Goal: Task Accomplishment & Management: Use online tool/utility

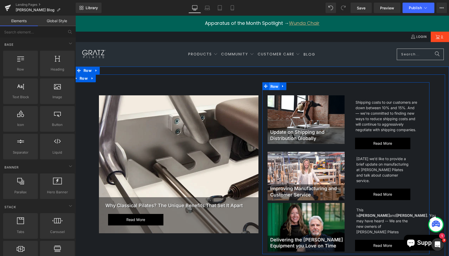
click at [274, 87] on span "Row" at bounding box center [274, 86] width 11 height 8
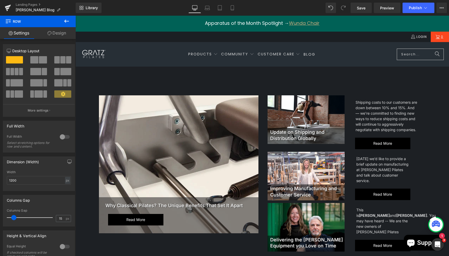
click at [69, 21] on icon at bounding box center [66, 21] width 6 height 6
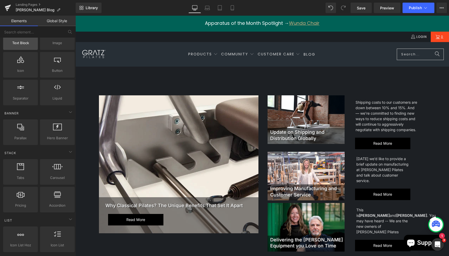
scroll to position [59, 0]
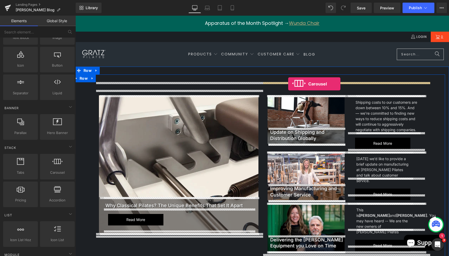
drag, startPoint x: 140, startPoint y: 186, endPoint x: 288, endPoint y: 83, distance: 179.8
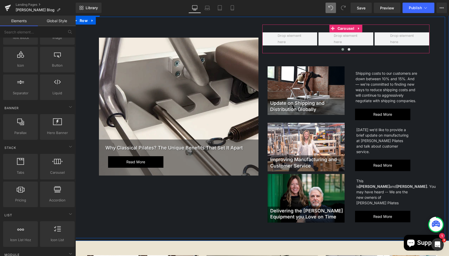
scroll to position [52, 0]
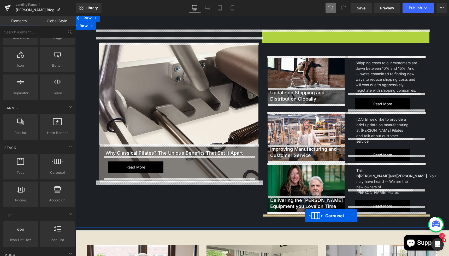
drag, startPoint x: 333, startPoint y: 28, endPoint x: 305, endPoint y: 215, distance: 189.4
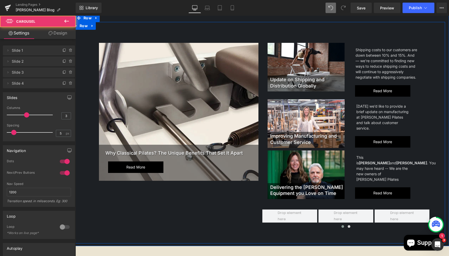
scroll to position [92, 0]
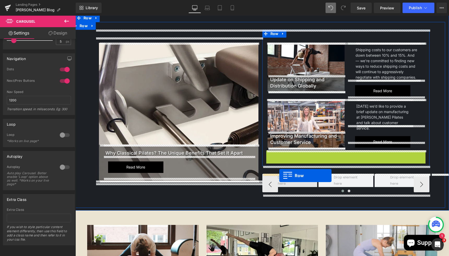
drag, startPoint x: 270, startPoint y: 154, endPoint x: 279, endPoint y: 175, distance: 23.0
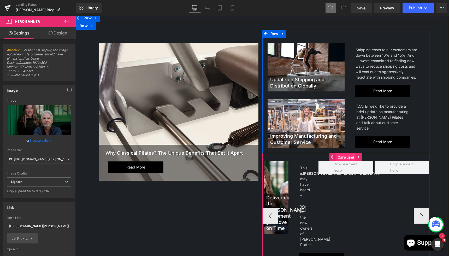
click at [344, 157] on span "Carousel" at bounding box center [345, 157] width 19 height 8
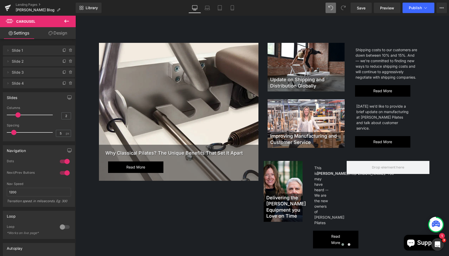
drag, startPoint x: 26, startPoint y: 115, endPoint x: 21, endPoint y: 114, distance: 5.2
click at [21, 114] on span at bounding box center [17, 114] width 5 height 5
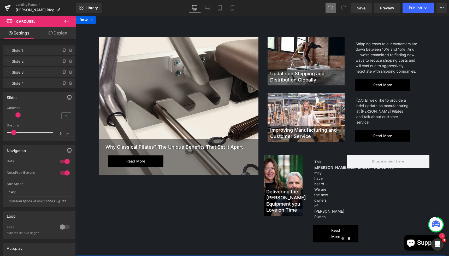
scroll to position [56, 0]
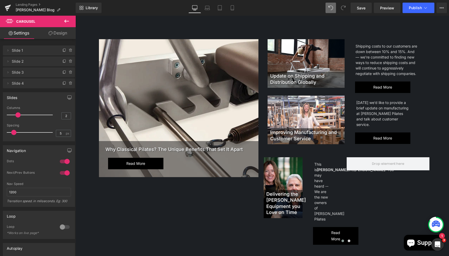
type input "3"
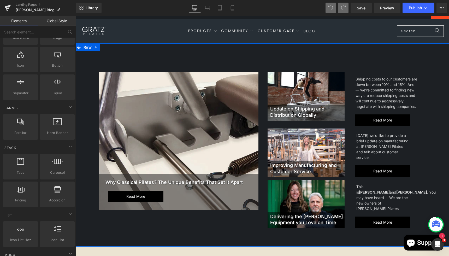
scroll to position [17, 0]
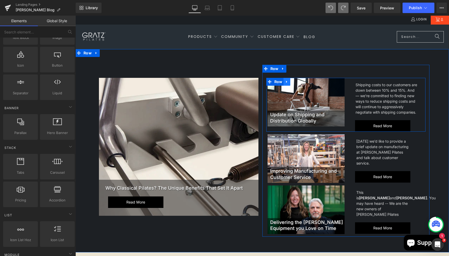
click at [287, 82] on icon at bounding box center [286, 82] width 1 height 2
click at [293, 82] on icon at bounding box center [294, 82] width 4 height 4
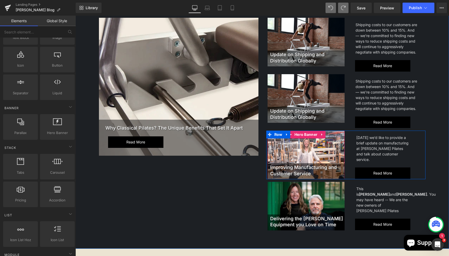
scroll to position [79, 0]
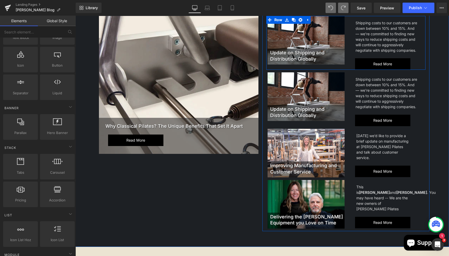
click at [299, 65] on div "Update on Shipping and Distribution Globally Heading Hero Banner Shipping costs…" at bounding box center [345, 43] width 159 height 54
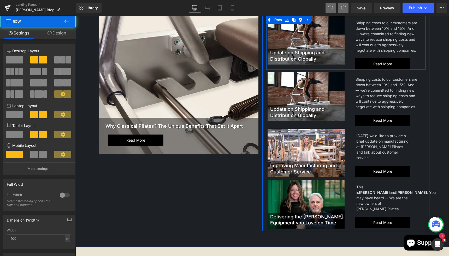
click at [298, 68] on div "Update on Shipping and Distribution Globally Heading Hero Banner Shipping costs…" at bounding box center [345, 43] width 159 height 54
drag, startPoint x: 297, startPoint y: 68, endPoint x: 298, endPoint y: 62, distance: 6.5
click at [298, 62] on div "Update on Shipping and Distribution Globally Heading Hero Banner Shipping costs…" at bounding box center [345, 43] width 159 height 54
click at [303, 123] on div "Update on Shipping and Distribution Globally Heading Hero Banner Shipping costs…" at bounding box center [345, 99] width 159 height 54
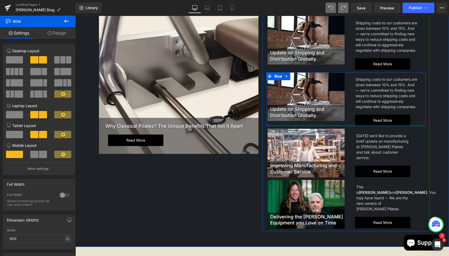
drag, startPoint x: 302, startPoint y: 125, endPoint x: 302, endPoint y: 119, distance: 5.5
click at [302, 119] on div "Update on Shipping and Distribution Globally Heading Hero Banner Shipping costs…" at bounding box center [345, 99] width 159 height 54
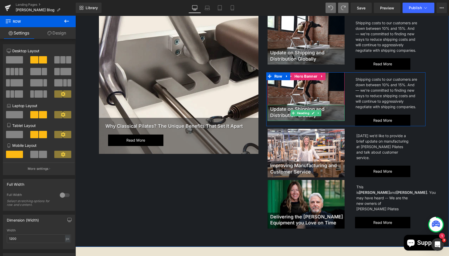
click at [302, 119] on div "Update on Shipping and Distribution Globally" at bounding box center [305, 113] width 77 height 16
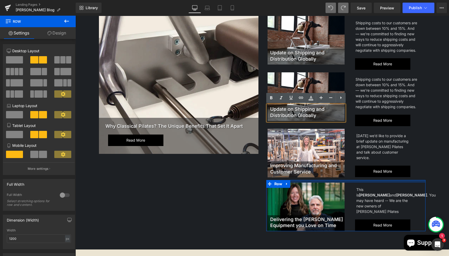
click at [298, 183] on div "Delivering the [PERSON_NAME] Equipment you Love on Time Heading Hero Banner Thi…" at bounding box center [345, 205] width 159 height 51
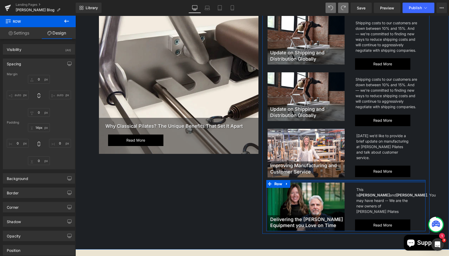
type input "15px"
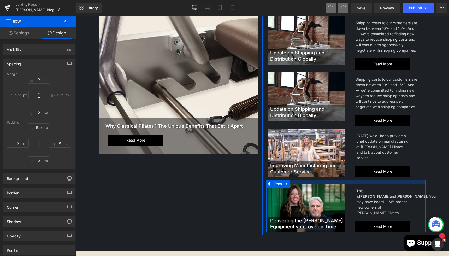
click at [305, 183] on div at bounding box center [345, 182] width 159 height 4
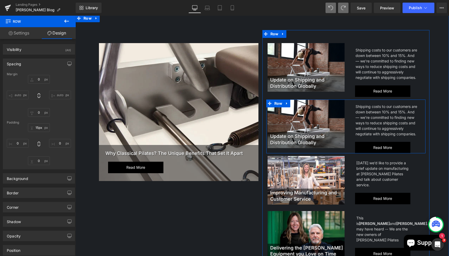
scroll to position [46, 0]
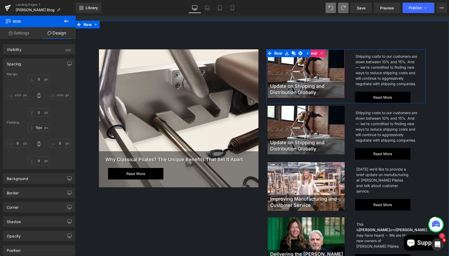
click at [308, 70] on div at bounding box center [305, 73] width 77 height 49
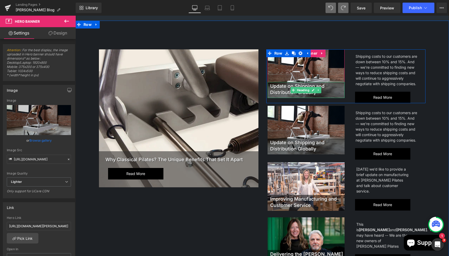
click at [281, 87] on h2 "Update on Shipping and Distribution Globally" at bounding box center [307, 89] width 74 height 12
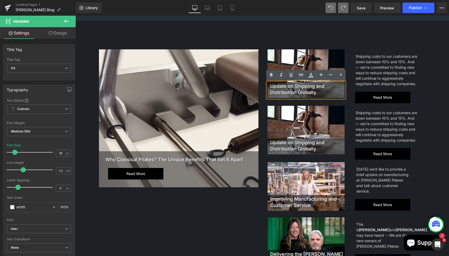
click at [285, 86] on h2 "Update on Shipping and Distribution Globally" at bounding box center [307, 89] width 74 height 12
click at [309, 65] on div at bounding box center [305, 73] width 77 height 49
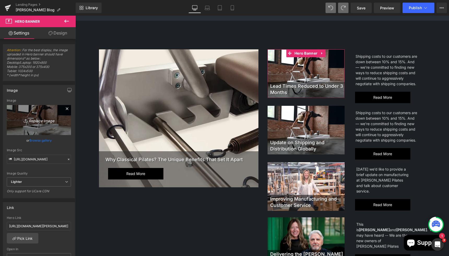
click at [33, 121] on icon "Replace Image" at bounding box center [39, 120] width 42 height 7
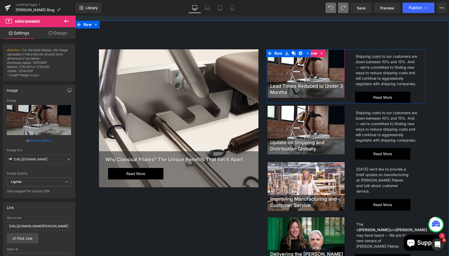
click at [302, 65] on div at bounding box center [305, 73] width 77 height 49
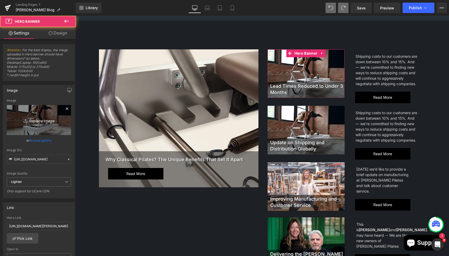
click at [33, 122] on icon "Replace Image" at bounding box center [39, 120] width 42 height 7
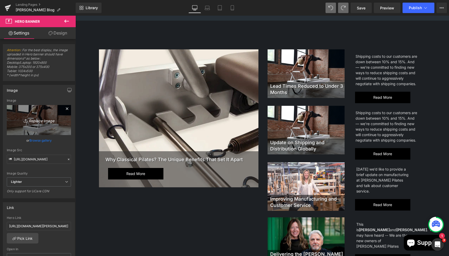
type input "C:\fakepath\leadtime-3months-banner.webp"
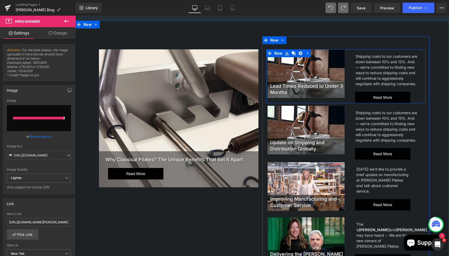
type input "[URL][DOMAIN_NAME]"
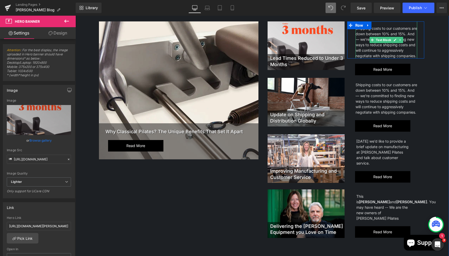
scroll to position [57, 0]
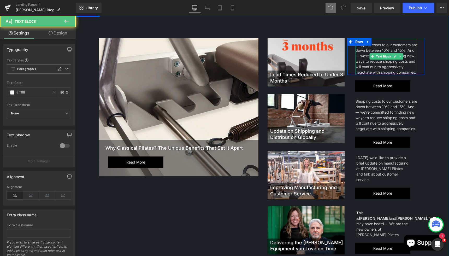
click at [365, 54] on div "Shipping costs to our customers are down between 10% and 15%. And — we’re commi…" at bounding box center [386, 58] width 62 height 33
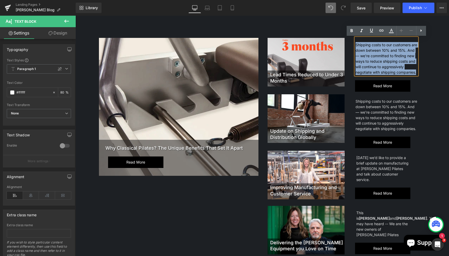
drag, startPoint x: 355, startPoint y: 44, endPoint x: 421, endPoint y: 79, distance: 74.4
click at [421, 79] on div "Shipping costs to our customers are down between 10% and 15%. And — we’re commi…" at bounding box center [386, 65] width 80 height 54
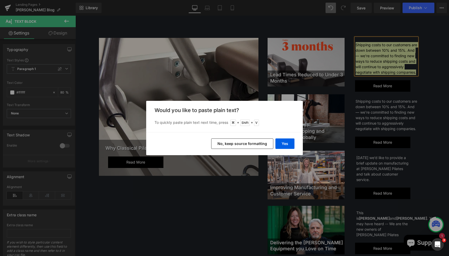
click at [263, 145] on button "No, keep source formatting" at bounding box center [242, 143] width 62 height 10
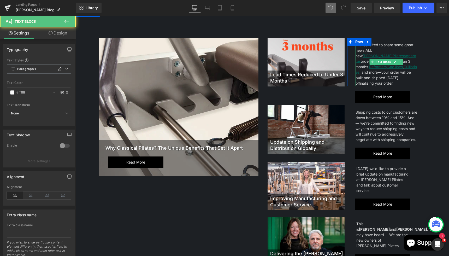
click at [378, 84] on div "We’re excited to share some great news: ALL new [PERSON_NAME] Pilates apparatus…" at bounding box center [386, 64] width 62 height 44
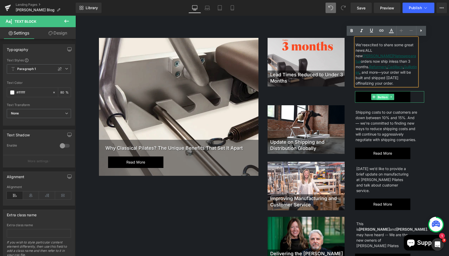
click at [383, 98] on span "Button" at bounding box center [382, 97] width 12 height 6
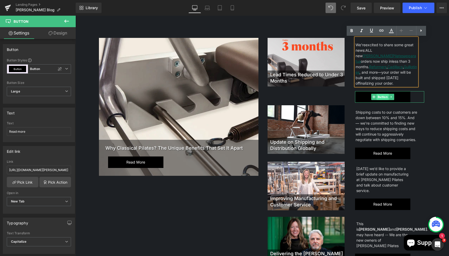
click at [380, 99] on span "Button" at bounding box center [382, 97] width 12 height 6
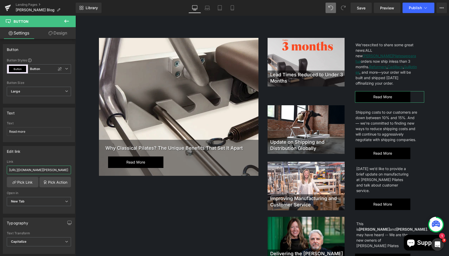
click at [29, 168] on input "[URL][DOMAIN_NAME][PERSON_NAME]" at bounding box center [39, 169] width 64 height 9
type input "[URL][DOMAIN_NAME][PERSON_NAME]"
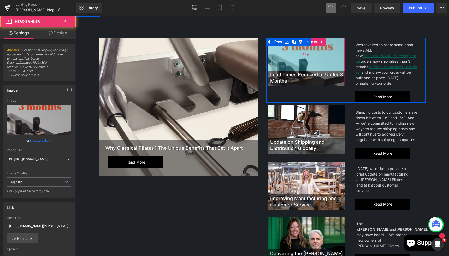
click at [292, 61] on div "125px" at bounding box center [305, 54] width 77 height 33
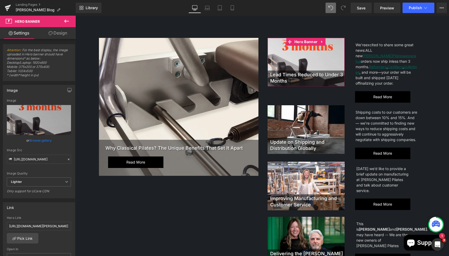
scroll to position [20, 0]
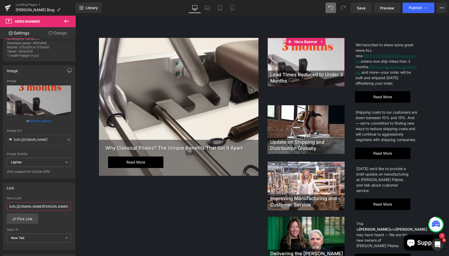
click at [52, 209] on input "[URL][DOMAIN_NAME][PERSON_NAME]" at bounding box center [39, 206] width 64 height 9
paste input "from-year-long-waits-to-just-3-months-how-[PERSON_NAME]-transformed-lead-times"
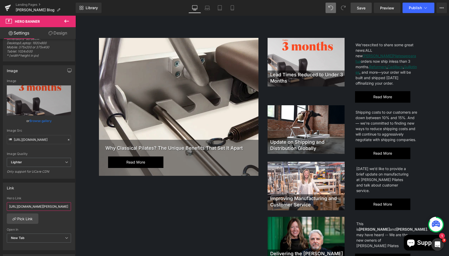
type input "[URL][DOMAIN_NAME][PERSON_NAME]"
drag, startPoint x: 361, startPoint y: 8, endPoint x: 269, endPoint y: 60, distance: 105.8
click at [361, 8] on span "Save" at bounding box center [360, 7] width 9 height 5
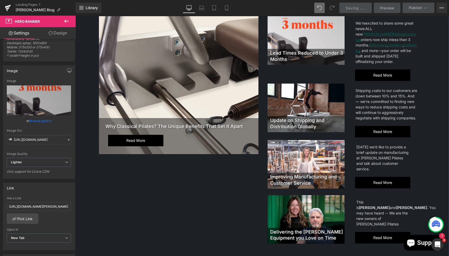
scroll to position [77, 0]
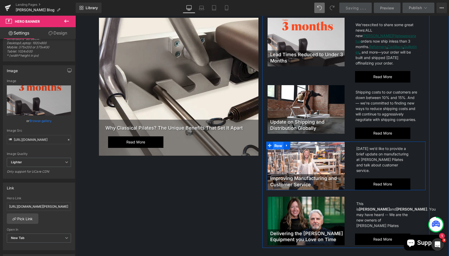
click at [278, 146] on span "Row" at bounding box center [278, 146] width 11 height 8
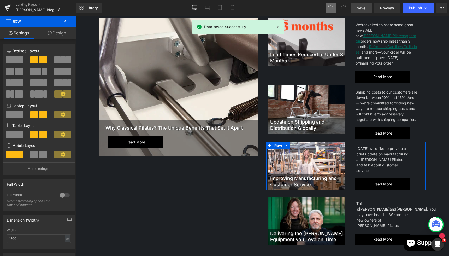
click at [61, 59] on span at bounding box center [62, 59] width 5 height 7
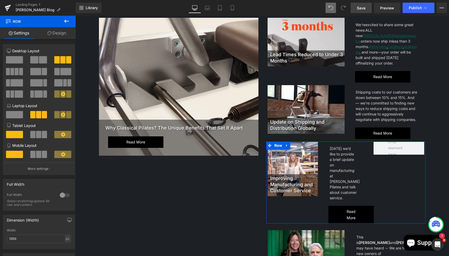
click at [18, 71] on span at bounding box center [17, 71] width 4 height 7
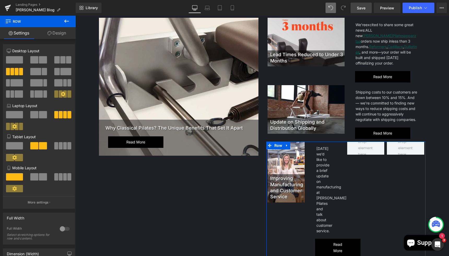
click at [36, 61] on span at bounding box center [34, 59] width 8 height 7
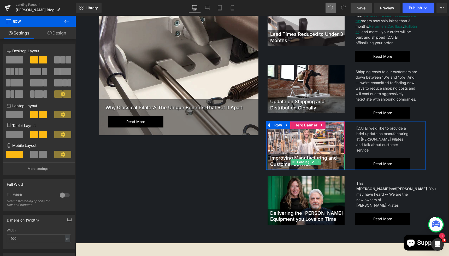
scroll to position [98, 0]
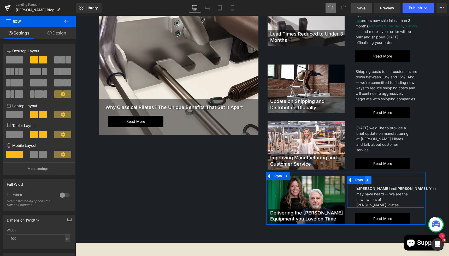
click at [369, 181] on link at bounding box center [367, 180] width 7 height 8
click at [379, 180] on icon at bounding box center [381, 180] width 4 height 4
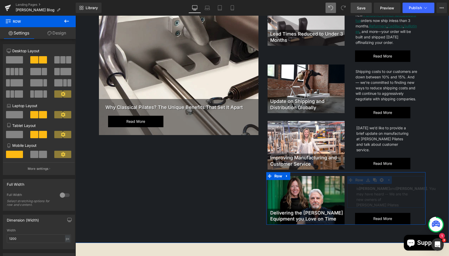
scroll to position [59, 0]
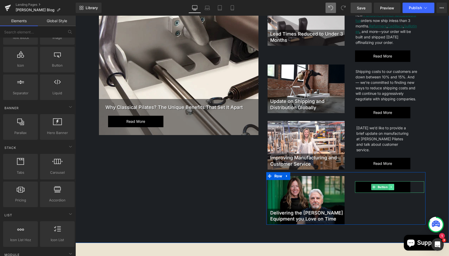
click at [391, 186] on icon at bounding box center [391, 186] width 3 height 3
click at [393, 186] on icon at bounding box center [393, 186] width 3 height 3
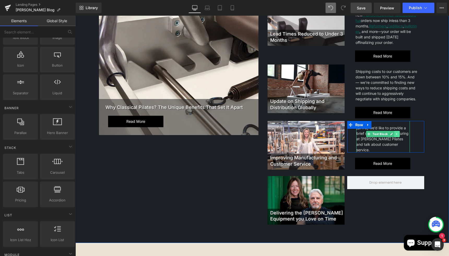
click at [397, 134] on icon at bounding box center [396, 133] width 3 height 3
click at [399, 134] on icon at bounding box center [399, 133] width 3 height 3
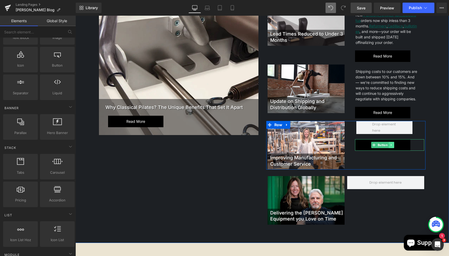
click at [390, 146] on icon at bounding box center [391, 144] width 3 height 3
click at [394, 146] on icon at bounding box center [393, 144] width 3 height 3
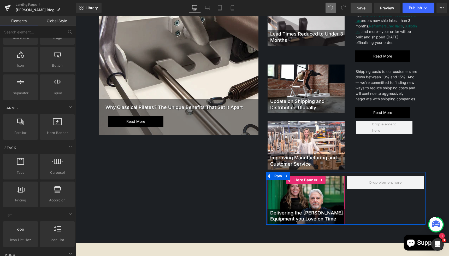
click at [289, 180] on icon at bounding box center [290, 180] width 4 height 4
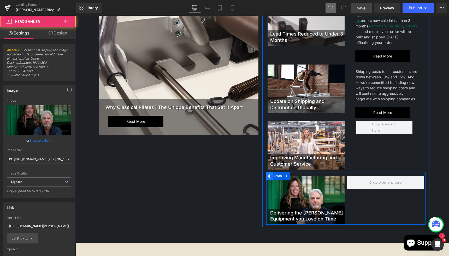
click at [269, 178] on span at bounding box center [269, 176] width 7 height 8
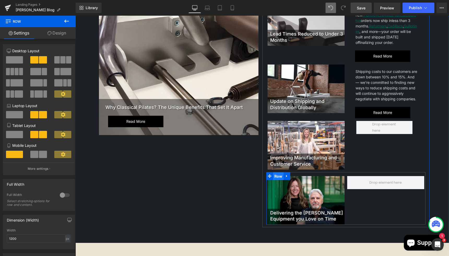
click at [277, 177] on span "Row" at bounding box center [278, 176] width 11 height 8
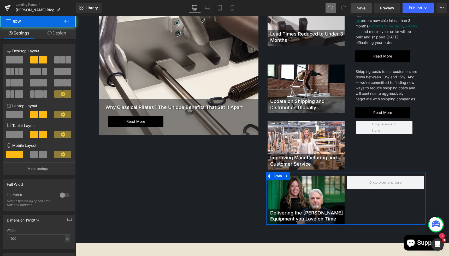
click at [15, 62] on span at bounding box center [14, 59] width 17 height 7
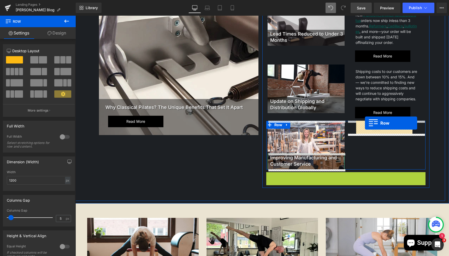
drag, startPoint x: 270, startPoint y: 177, endPoint x: 365, endPoint y: 123, distance: 109.2
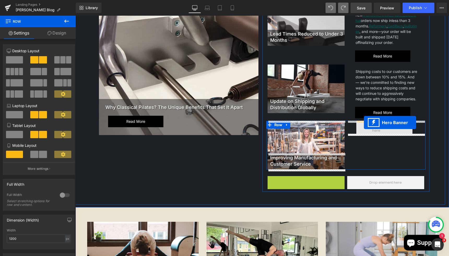
drag, startPoint x: 290, startPoint y: 181, endPoint x: 363, endPoint y: 122, distance: 94.1
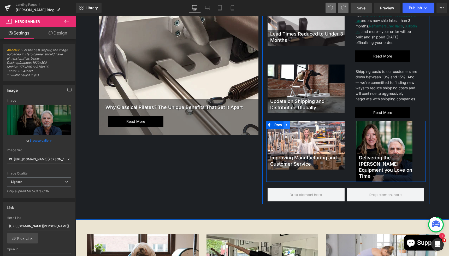
click at [287, 125] on icon at bounding box center [286, 125] width 1 height 2
click at [293, 125] on icon at bounding box center [294, 125] width 4 height 4
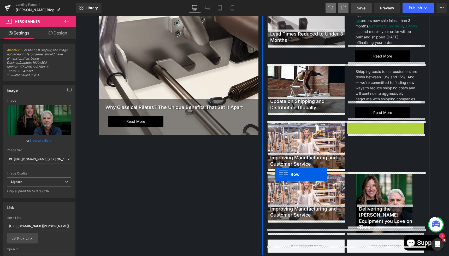
drag, startPoint x: 353, startPoint y: 126, endPoint x: 275, endPoint y: 174, distance: 91.5
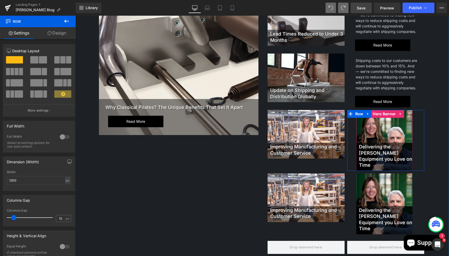
click at [372, 135] on div at bounding box center [384, 140] width 56 height 61
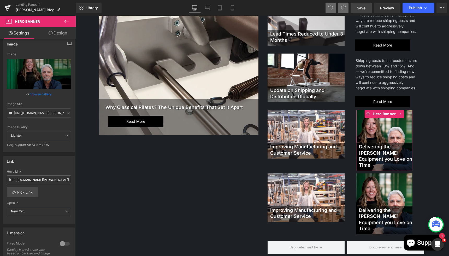
scroll to position [48, 0]
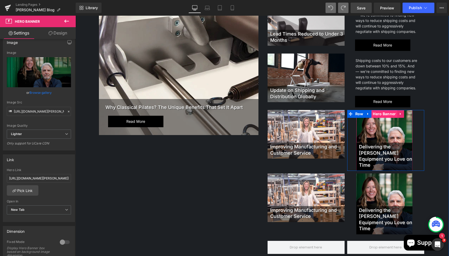
click at [379, 114] on span "Hero Banner" at bounding box center [384, 114] width 26 height 8
click at [360, 114] on span "Row" at bounding box center [359, 114] width 11 height 8
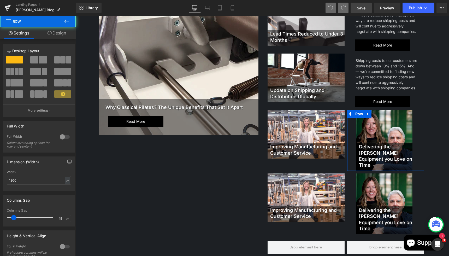
click at [57, 34] on link "Design" at bounding box center [57, 33] width 38 height 12
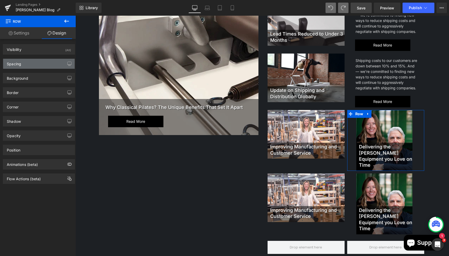
click at [24, 67] on div "Spacing" at bounding box center [38, 64] width 71 height 10
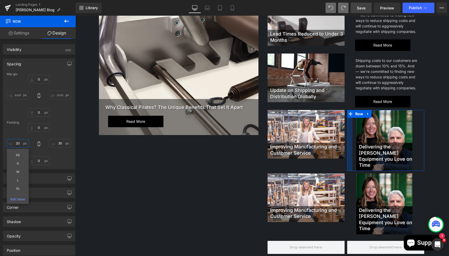
click at [20, 144] on input "20" at bounding box center [18, 143] width 22 height 9
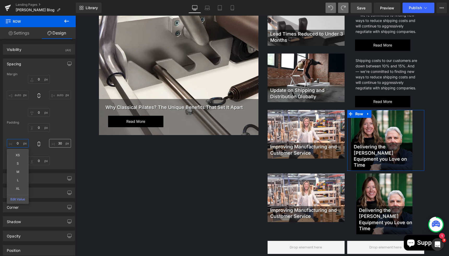
type input "0"
click at [59, 144] on input "30" at bounding box center [60, 143] width 22 height 9
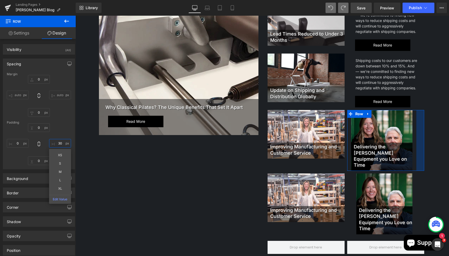
click at [59, 144] on input "30" at bounding box center [60, 143] width 22 height 9
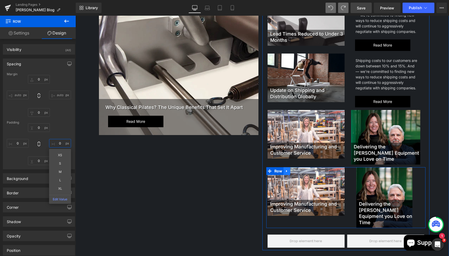
type input "0"
click at [286, 170] on icon at bounding box center [286, 171] width 1 height 2
click at [300, 169] on icon at bounding box center [300, 171] width 4 height 4
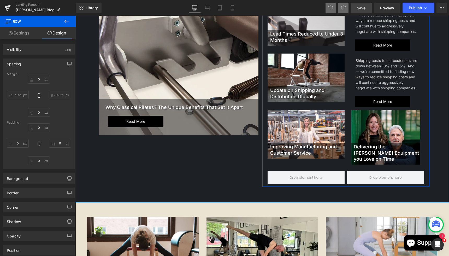
scroll to position [59, 0]
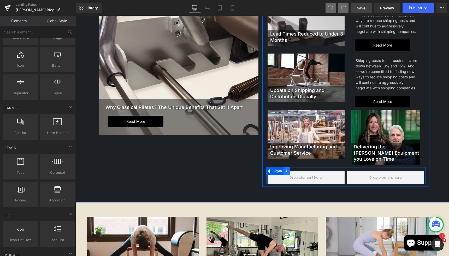
click at [287, 169] on icon at bounding box center [287, 171] width 4 height 4
click at [300, 169] on icon at bounding box center [300, 171] width 4 height 4
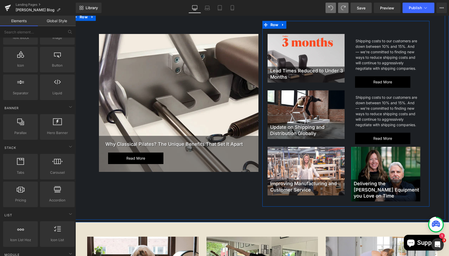
scroll to position [59, 0]
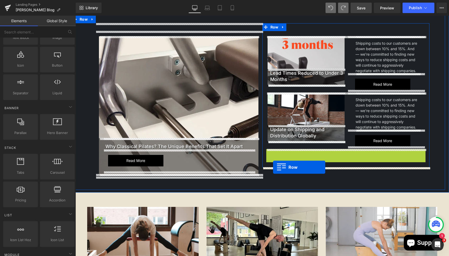
drag, startPoint x: 269, startPoint y: 153, endPoint x: 273, endPoint y: 167, distance: 14.8
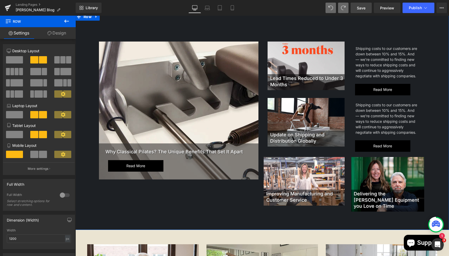
scroll to position [50, 0]
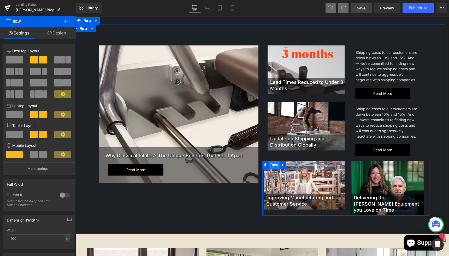
click at [274, 164] on span "Row" at bounding box center [274, 165] width 11 height 8
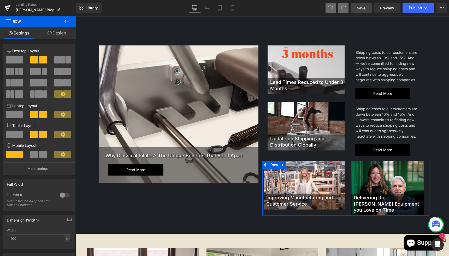
click at [58, 36] on link "Design" at bounding box center [57, 33] width 38 height 12
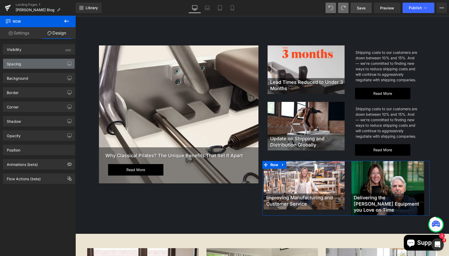
click at [21, 66] on div "Spacing" at bounding box center [38, 64] width 71 height 10
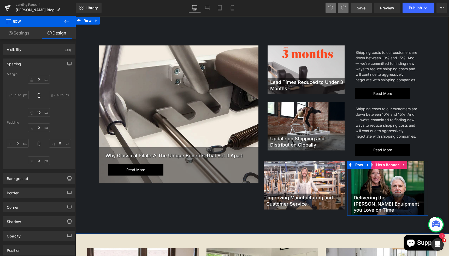
click at [382, 167] on span "Hero Banner" at bounding box center [387, 165] width 26 height 8
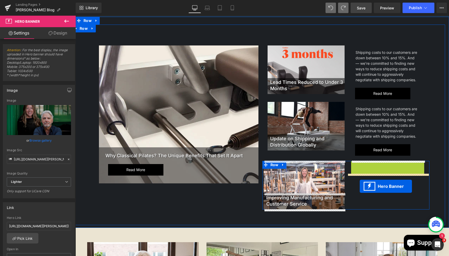
drag, startPoint x: 372, startPoint y: 167, endPoint x: 359, endPoint y: 186, distance: 23.3
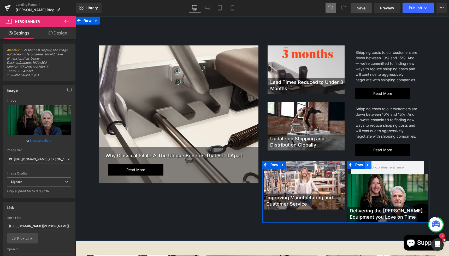
click at [368, 163] on icon at bounding box center [368, 165] width 4 height 4
click at [381, 164] on icon at bounding box center [381, 165] width 4 height 4
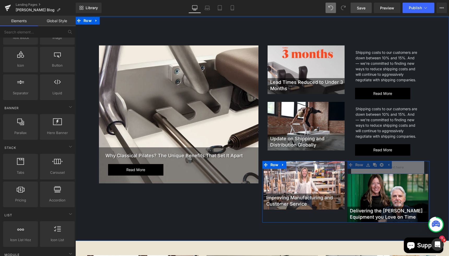
scroll to position [59, 0]
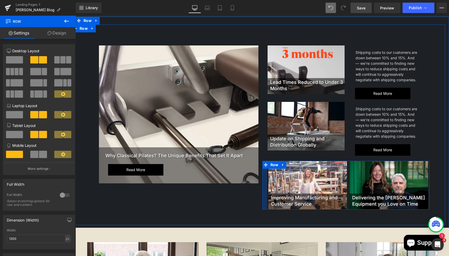
drag, startPoint x: 263, startPoint y: 170, endPoint x: 267, endPoint y: 172, distance: 5.0
click at [267, 172] on div "Improving Manufacturing and Customer Service Heading Hero Banner Delivering the…" at bounding box center [345, 185] width 167 height 49
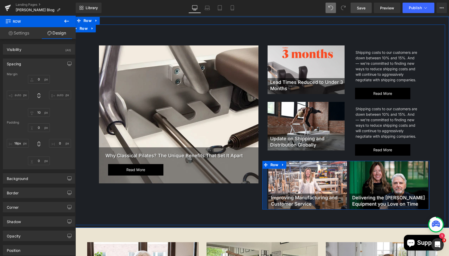
type input "17px"
click at [264, 175] on div at bounding box center [264, 185] width 4 height 49
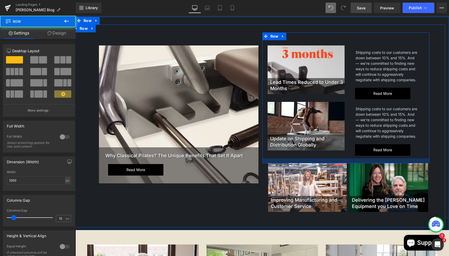
click at [308, 162] on div at bounding box center [345, 160] width 167 height 5
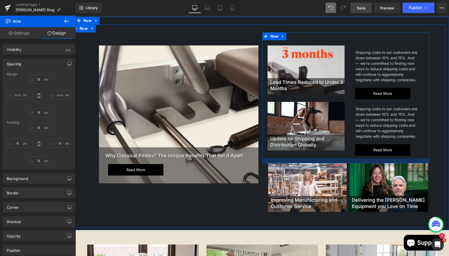
type input "0"
type input "50"
type input "0"
type input "19"
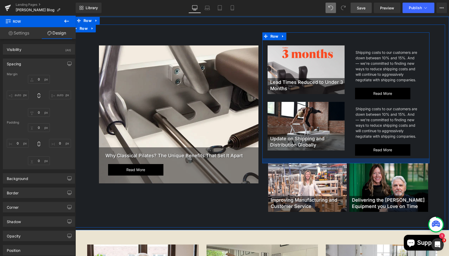
type input "0"
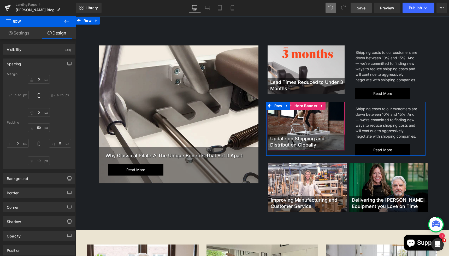
scroll to position [40, 0]
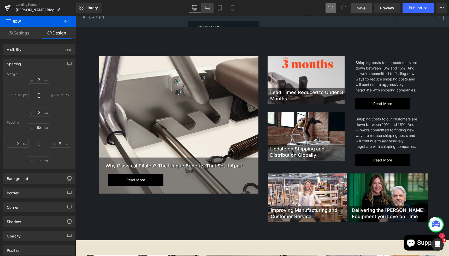
click at [207, 10] on icon at bounding box center [206, 7] width 5 height 5
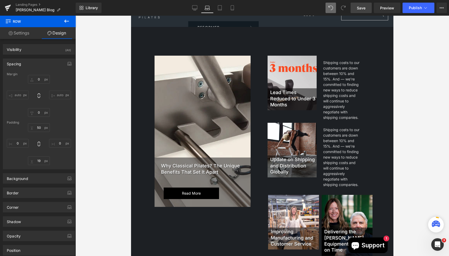
scroll to position [0, 0]
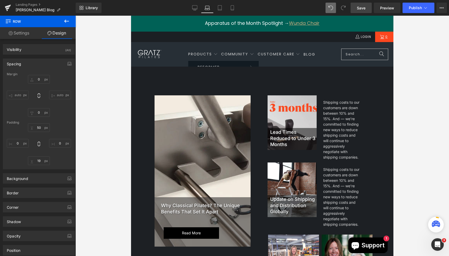
type input "0"
type input "50"
type input "0"
type input "19"
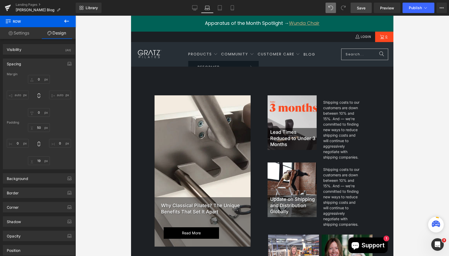
type input "0"
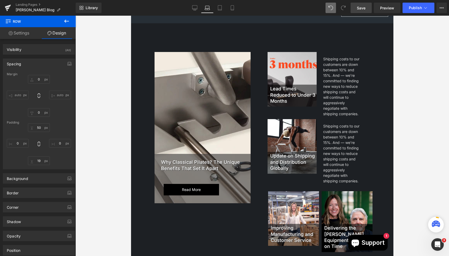
scroll to position [74, 0]
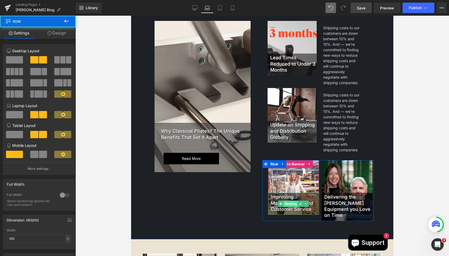
drag, startPoint x: 295, startPoint y: 214, endPoint x: 295, endPoint y: 204, distance: 9.9
click at [295, 204] on div "Improving Manufacturing and Customer Service Heading Hero Banner Delivering the…" at bounding box center [318, 190] width 112 height 61
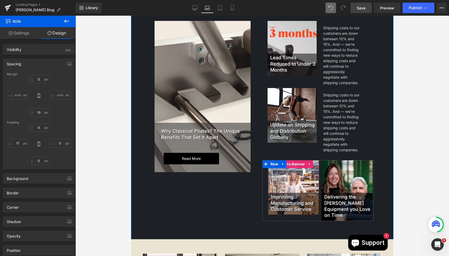
click at [293, 187] on div at bounding box center [293, 187] width 51 height 54
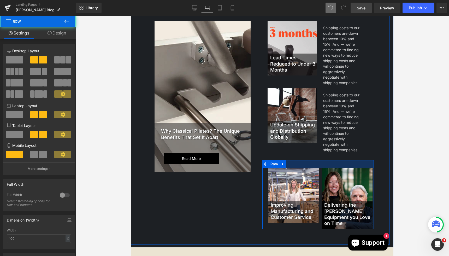
drag, startPoint x: 295, startPoint y: 161, endPoint x: 295, endPoint y: 169, distance: 8.1
click at [295, 169] on div "Improving Manufacturing and Customer Service Heading Hero Banner Delivering the…" at bounding box center [318, 194] width 112 height 69
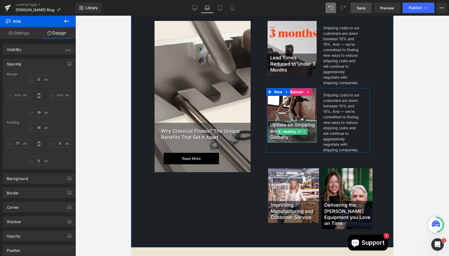
type input "0"
type input "10"
type input "0"
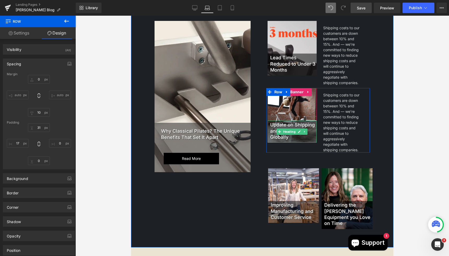
type input "17"
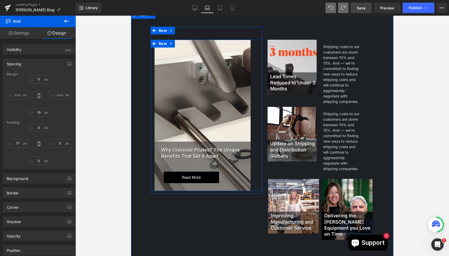
scroll to position [80, 0]
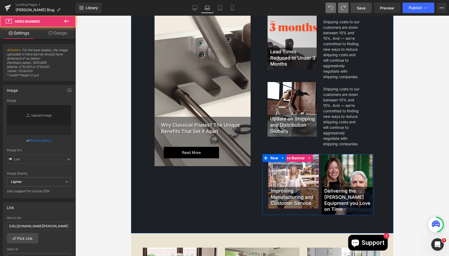
type input "[URL][DOMAIN_NAME]"
click at [294, 175] on div at bounding box center [293, 181] width 51 height 54
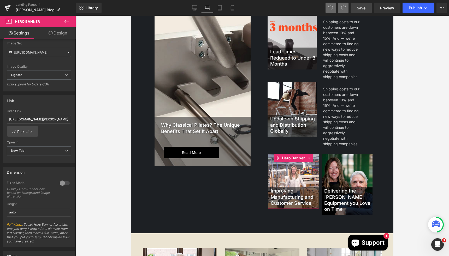
scroll to position [108, 0]
click at [55, 37] on link "Design" at bounding box center [58, 33] width 38 height 12
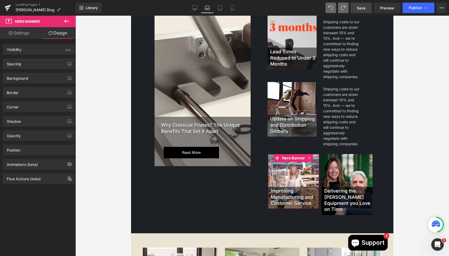
type input "0"
type input "125"
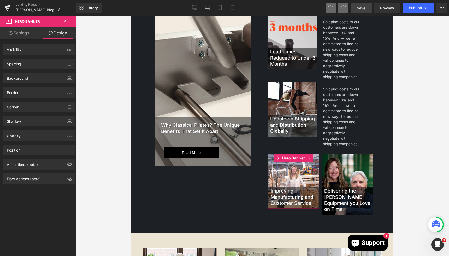
type input "0"
click at [31, 60] on div "Spacing" at bounding box center [38, 64] width 71 height 10
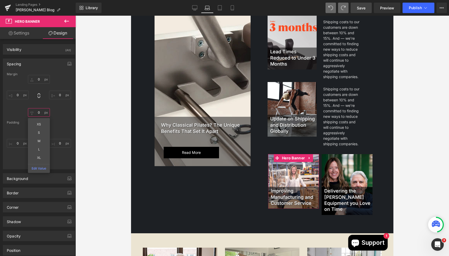
click at [39, 112] on input "0" at bounding box center [39, 112] width 22 height 9
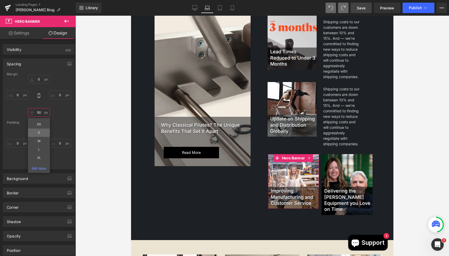
type input "0"
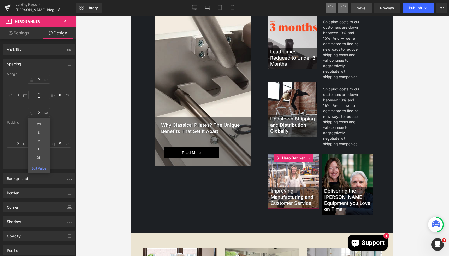
click at [16, 157] on div "125px 125 0px 0 0px 0 0px 0" at bounding box center [39, 144] width 64 height 42
click at [39, 160] on input "0" at bounding box center [39, 160] width 22 height 9
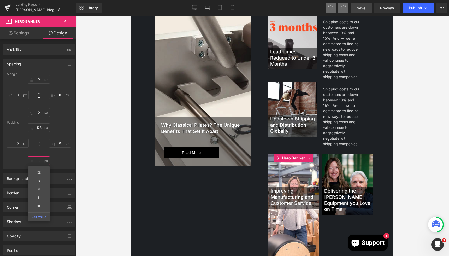
type input "0"
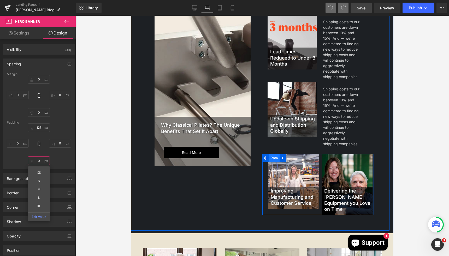
click at [272, 158] on span "Row" at bounding box center [274, 158] width 11 height 8
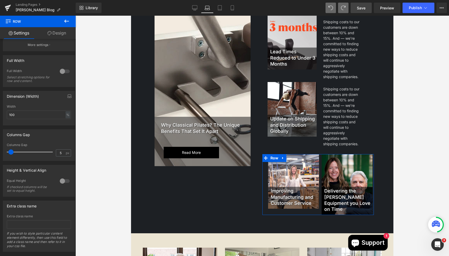
scroll to position [131, 0]
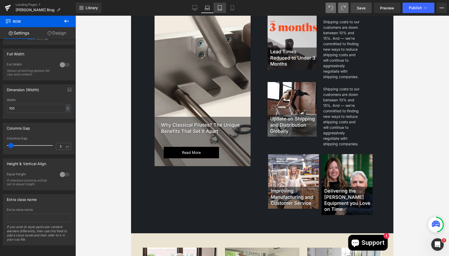
click at [223, 9] on link "Tablet" at bounding box center [219, 8] width 13 height 10
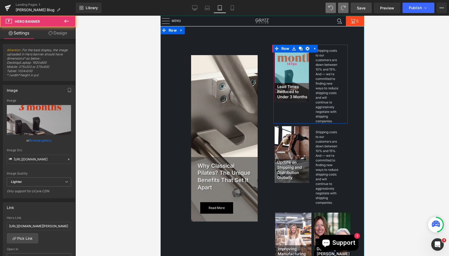
scroll to position [108, 0]
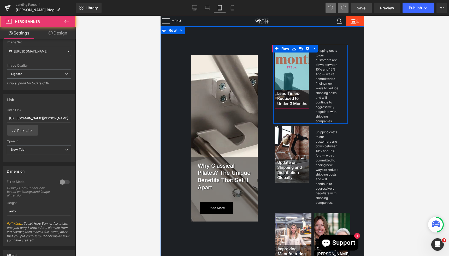
drag, startPoint x: 295, startPoint y: 68, endPoint x: 296, endPoint y: 84, distance: 15.7
click at [296, 82] on div "173px" at bounding box center [291, 67] width 35 height 45
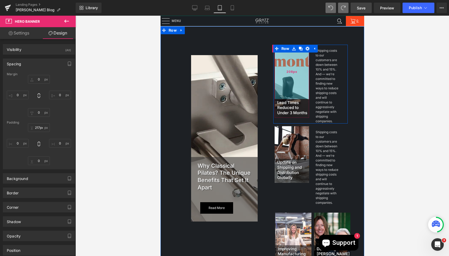
type input "218px"
drag, startPoint x: 296, startPoint y: 86, endPoint x: 298, endPoint y: 96, distance: 10.6
click at [298, 96] on div "218px" at bounding box center [291, 73] width 35 height 57
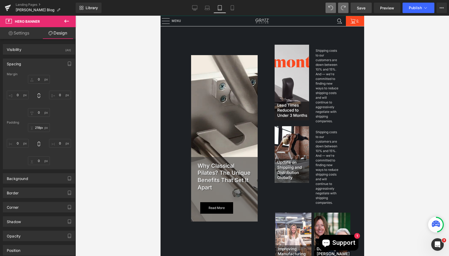
type input "0"
type input "178"
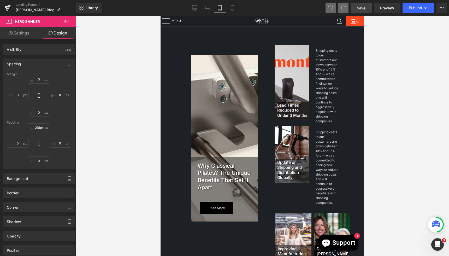
type input "0"
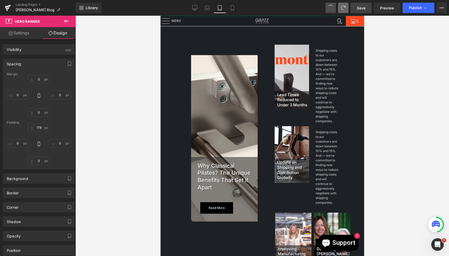
type input "0"
type input "125"
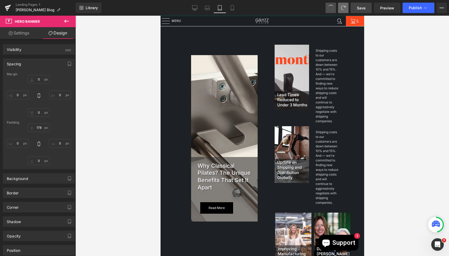
type input "0"
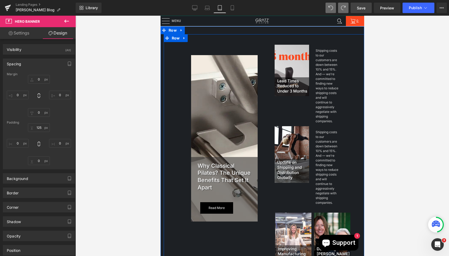
click at [357, 74] on div "Why Classical Pilates? The Unique Benefits That Set It Apart Heading Read more …" at bounding box center [264, 159] width 203 height 250
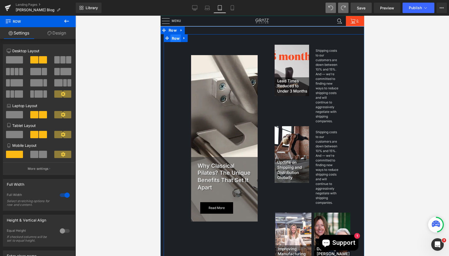
click at [177, 39] on span "Row" at bounding box center [175, 38] width 11 height 8
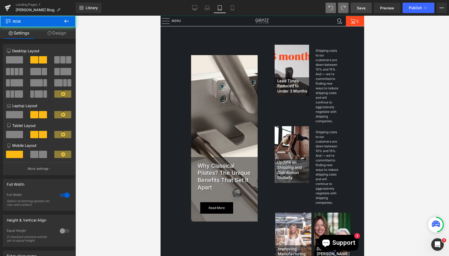
click at [61, 26] on button at bounding box center [66, 21] width 18 height 11
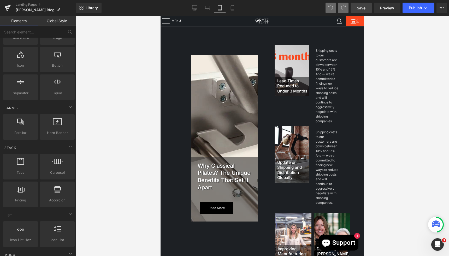
click at [27, 22] on link "Elements" at bounding box center [19, 21] width 38 height 10
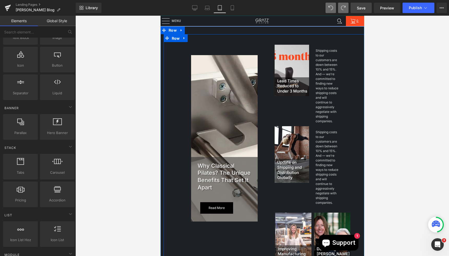
click at [177, 38] on span "Row" at bounding box center [175, 38] width 11 height 8
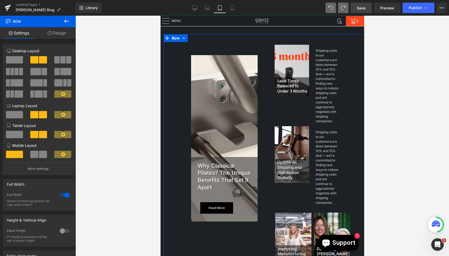
click at [62, 35] on link "Design" at bounding box center [57, 33] width 38 height 12
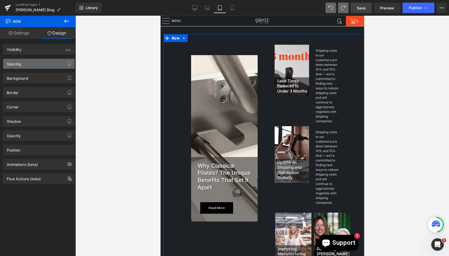
click at [33, 64] on div "Spacing" at bounding box center [38, 64] width 71 height 10
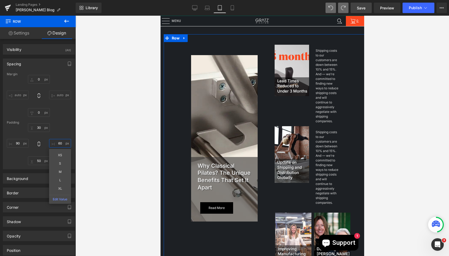
click at [61, 143] on input "60" at bounding box center [60, 143] width 22 height 9
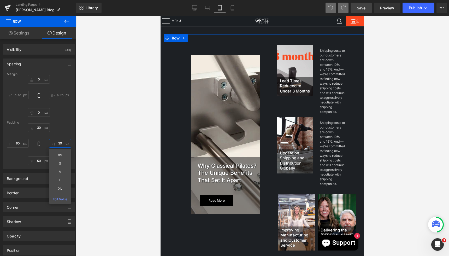
type input "3"
type input "38"
click at [19, 144] on input "90" at bounding box center [18, 143] width 22 height 9
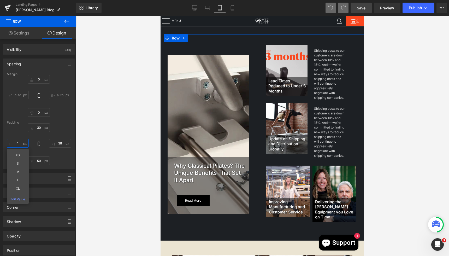
type input "10"
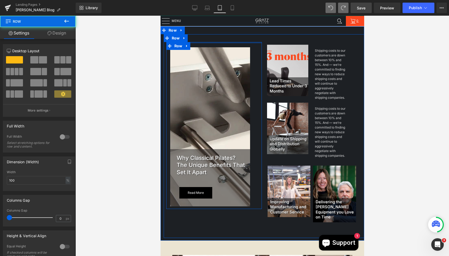
drag, startPoint x: 202, startPoint y: 50, endPoint x: 202, endPoint y: 38, distance: 11.5
click at [202, 38] on div "Why Classical Pilates? The Unique Benefits That Set It Apart Heading Read more …" at bounding box center [264, 135] width 203 height 203
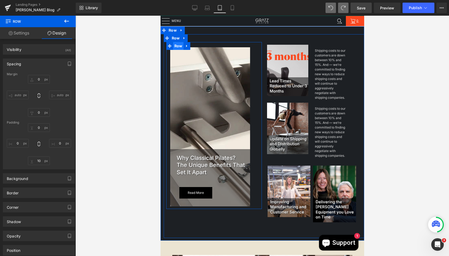
click at [176, 46] on span "Row" at bounding box center [178, 46] width 11 height 8
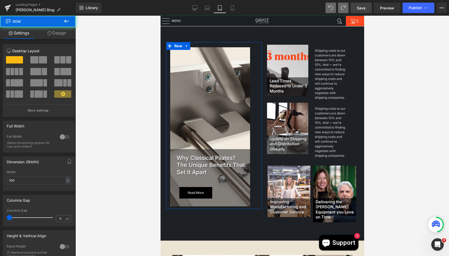
click at [59, 30] on link "Design" at bounding box center [57, 33] width 38 height 12
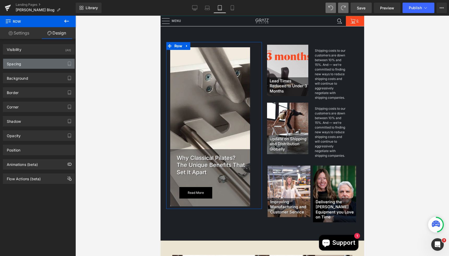
click at [33, 66] on div "Spacing" at bounding box center [38, 64] width 71 height 10
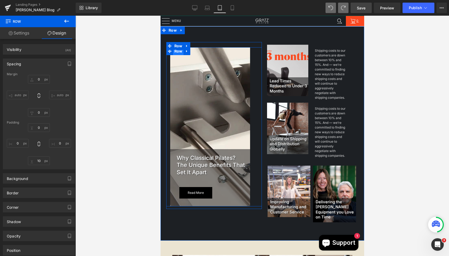
click at [176, 51] on span "Row" at bounding box center [178, 51] width 11 height 8
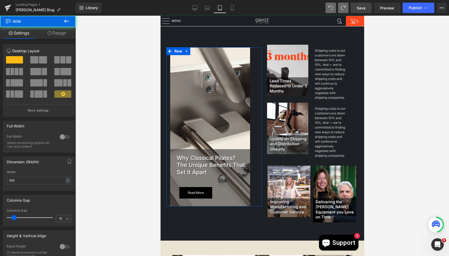
click at [57, 35] on link "Design" at bounding box center [57, 33] width 38 height 12
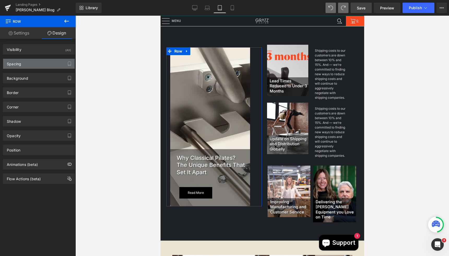
click at [32, 65] on div "Spacing" at bounding box center [38, 64] width 71 height 10
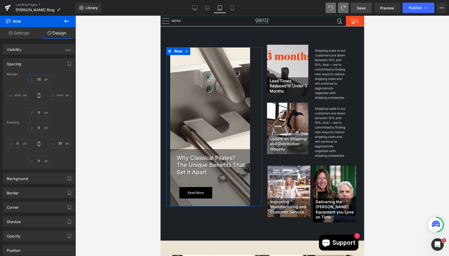
click at [40, 80] on input "20" at bounding box center [39, 79] width 22 height 9
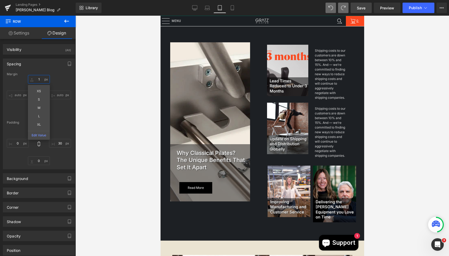
type input "10"
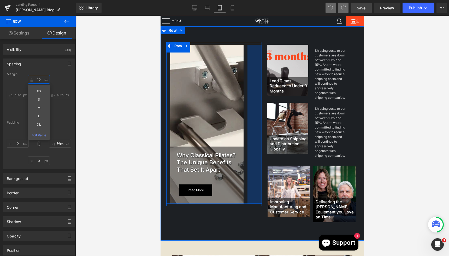
type input "0px"
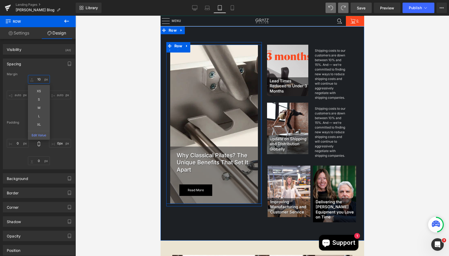
drag, startPoint x: 258, startPoint y: 126, endPoint x: 284, endPoint y: 125, distance: 26.3
click at [284, 125] on div "Why Classical Pilates? The Unique Benefits That Set It Apart Heading Read more …" at bounding box center [264, 135] width 203 height 203
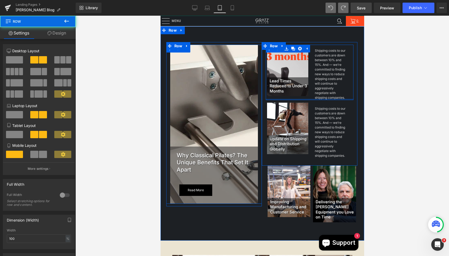
drag, startPoint x: 304, startPoint y: 104, endPoint x: 304, endPoint y: 98, distance: 5.7
click at [304, 98] on div "Lead Times Reduced to Under 3 Months Heading Hero Banner 125px Shipping costs t…" at bounding box center [309, 72] width 88 height 55
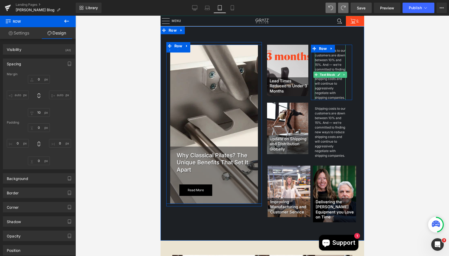
click at [341, 97] on div "Shipping costs to our customers are down between 10% and 15%. And — we’re commi…" at bounding box center [329, 74] width 31 height 52
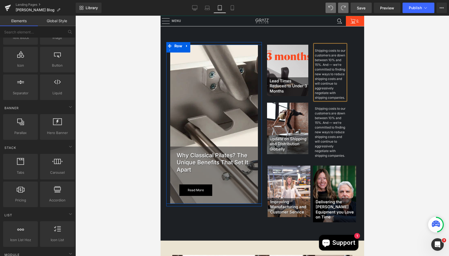
click at [373, 111] on div at bounding box center [261, 136] width 373 height 240
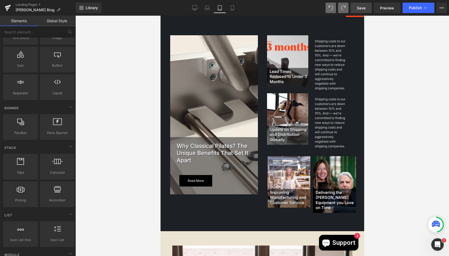
scroll to position [0, 0]
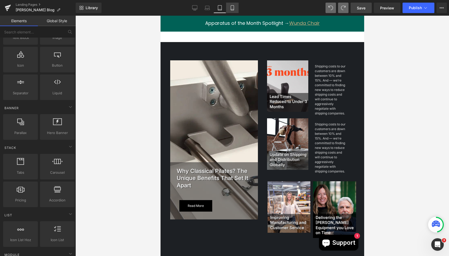
click at [228, 8] on link "Mobile" at bounding box center [232, 8] width 13 height 10
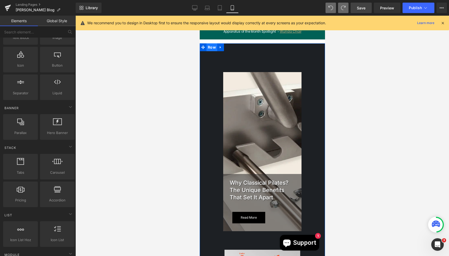
click at [212, 48] on span "Row" at bounding box center [211, 47] width 11 height 8
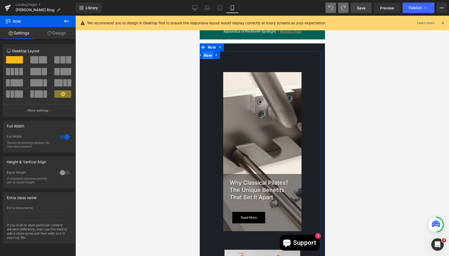
click at [209, 54] on span "Row" at bounding box center [207, 55] width 11 height 8
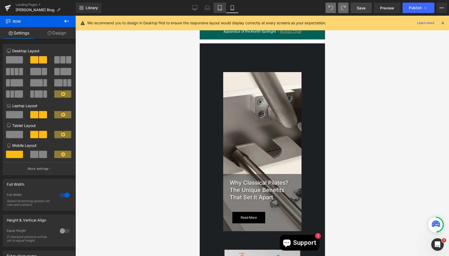
click at [219, 9] on icon at bounding box center [219, 7] width 5 height 5
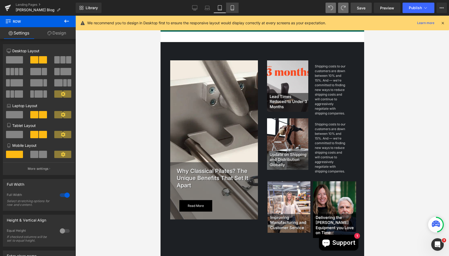
click at [231, 9] on icon at bounding box center [232, 7] width 3 height 5
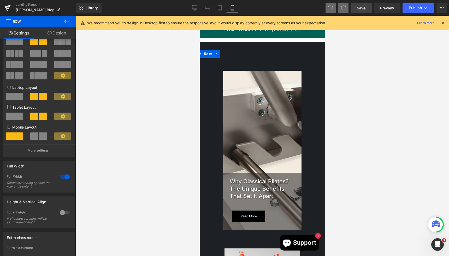
scroll to position [27, 0]
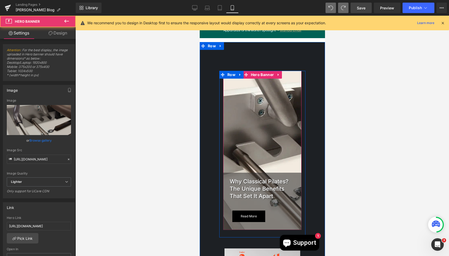
click at [258, 85] on div at bounding box center [262, 150] width 78 height 159
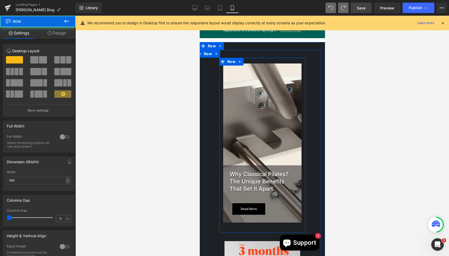
drag, startPoint x: 261, startPoint y: 63, endPoint x: 262, endPoint y: 56, distance: 7.4
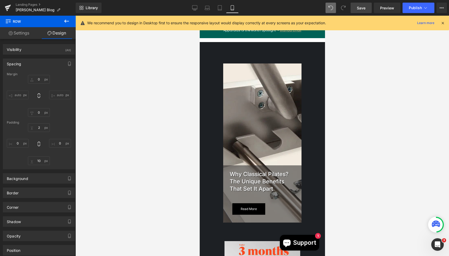
type input "0"
type input "30"
type input "0"
type input "10"
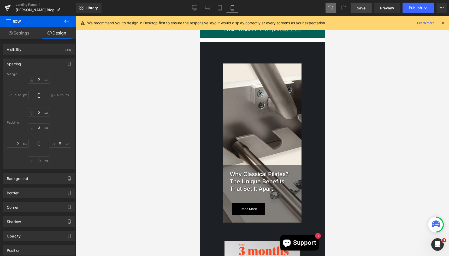
type input "0"
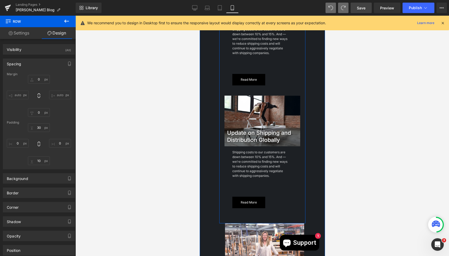
scroll to position [277, 0]
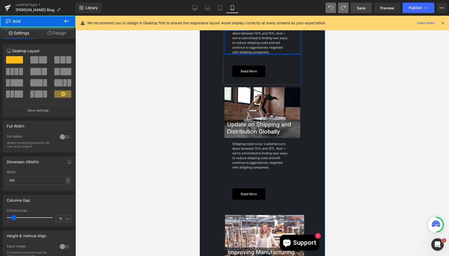
drag, startPoint x: 247, startPoint y: 59, endPoint x: 247, endPoint y: 50, distance: 8.9
click at [247, 50] on div "Shipping costs to our customers are down between 10% and 15%. And — we’re commi…" at bounding box center [262, 39] width 76 height 32
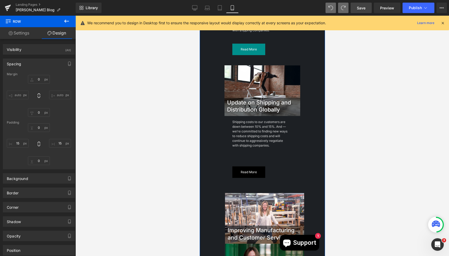
scroll to position [318, 0]
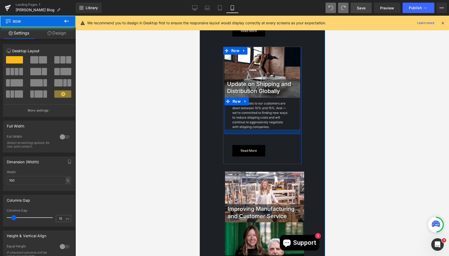
drag, startPoint x: 245, startPoint y: 136, endPoint x: 245, endPoint y: 127, distance: 9.4
click at [245, 127] on div "Shipping costs to our customers are down between 10% and 15%. And — we’re commi…" at bounding box center [262, 115] width 76 height 37
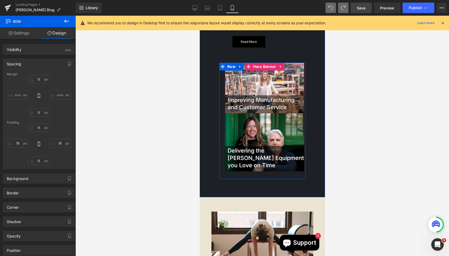
scroll to position [430, 0]
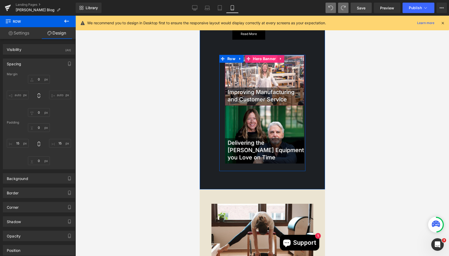
click at [261, 59] on span "Hero Banner" at bounding box center [264, 59] width 26 height 8
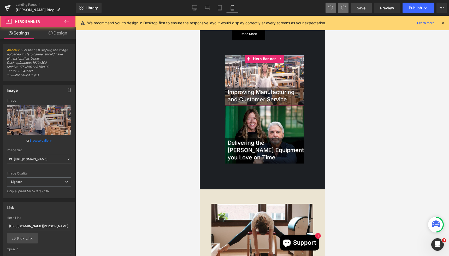
click at [58, 32] on link "Design" at bounding box center [58, 33] width 38 height 12
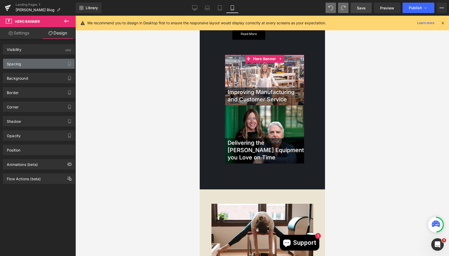
click at [16, 64] on div "Spacing" at bounding box center [14, 62] width 14 height 7
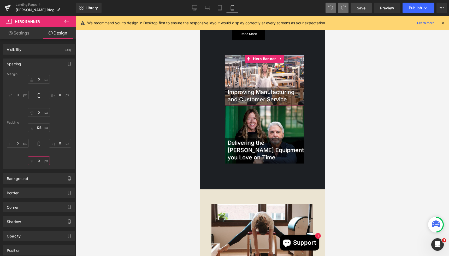
click at [38, 160] on input "0" at bounding box center [39, 160] width 22 height 9
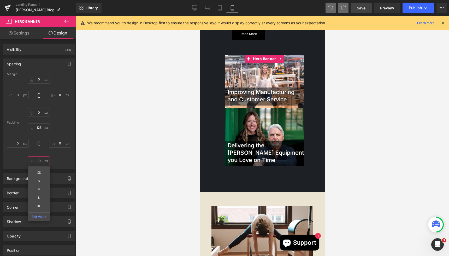
type input "0"
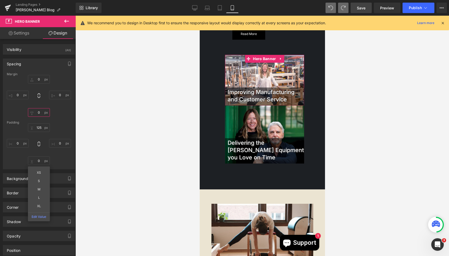
click at [37, 111] on input "0" at bounding box center [39, 112] width 22 height 9
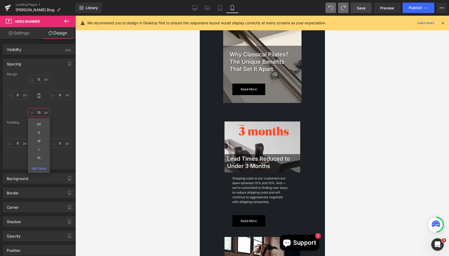
scroll to position [124, 0]
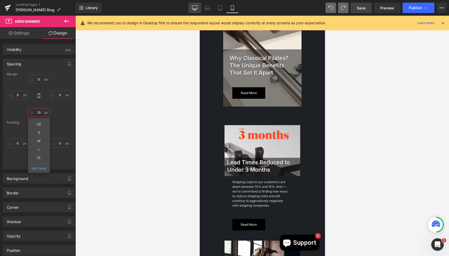
type input "10"
click at [194, 9] on icon at bounding box center [194, 7] width 5 height 4
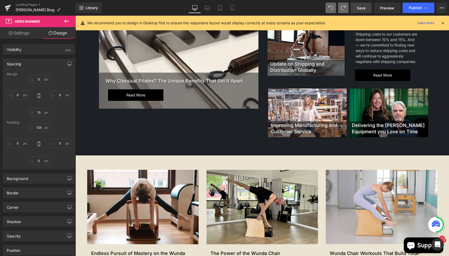
scroll to position [0, 0]
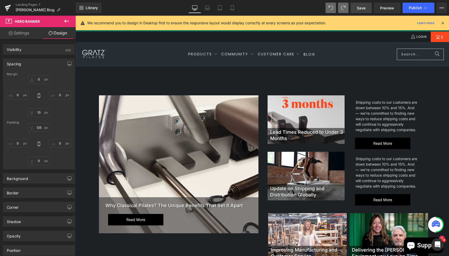
type input "0"
type input "125"
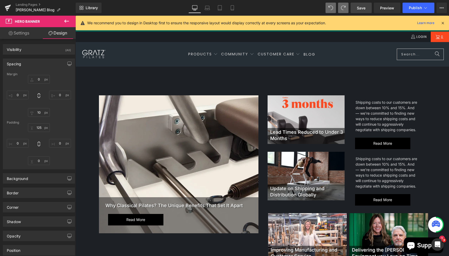
type input "0"
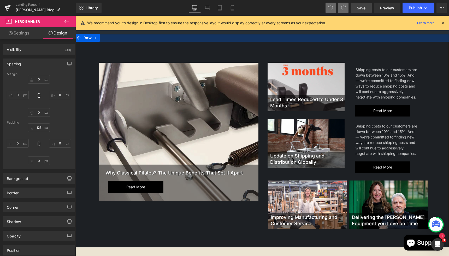
scroll to position [36, 0]
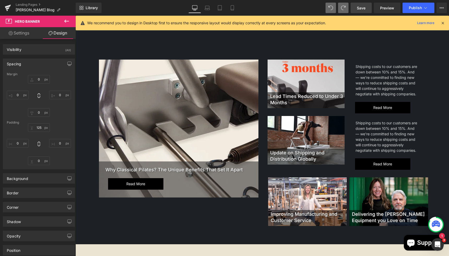
click at [69, 20] on icon at bounding box center [66, 21] width 6 height 6
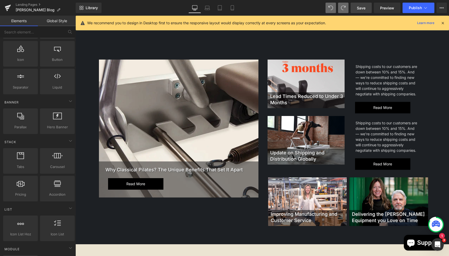
scroll to position [75, 0]
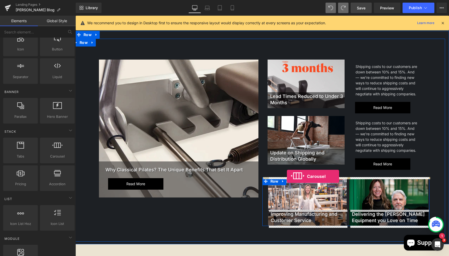
drag, startPoint x: 134, startPoint y: 167, endPoint x: 287, endPoint y: 176, distance: 153.4
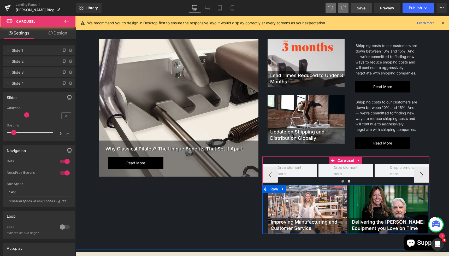
scroll to position [57, 0]
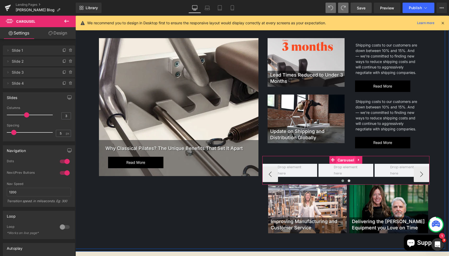
click at [340, 160] on span "Carousel" at bounding box center [345, 160] width 19 height 8
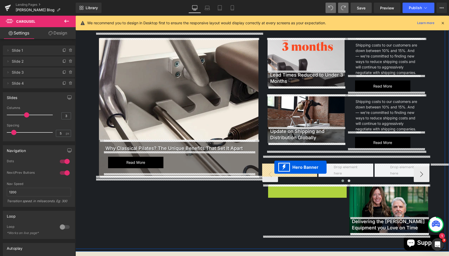
drag, startPoint x: 291, startPoint y: 189, endPoint x: 274, endPoint y: 167, distance: 27.5
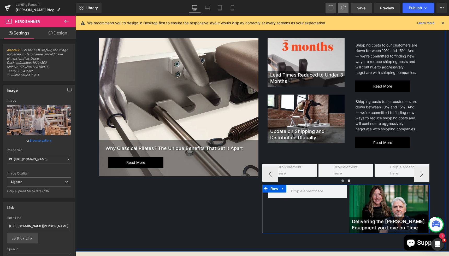
scroll to position [75, 0]
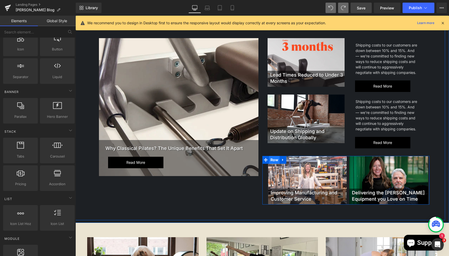
click at [272, 160] on span "Row" at bounding box center [274, 160] width 11 height 8
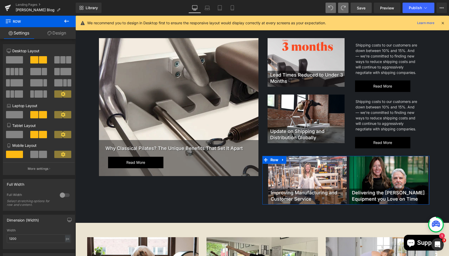
click at [53, 36] on link "Design" at bounding box center [57, 33] width 38 height 12
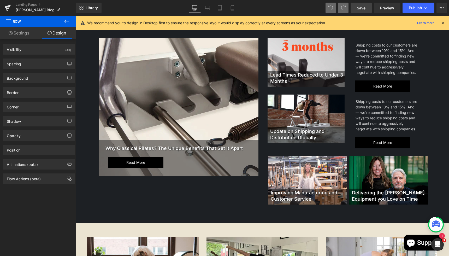
drag, startPoint x: 362, startPoint y: 5, endPoint x: 306, endPoint y: 49, distance: 71.1
click at [362, 5] on link "Save" at bounding box center [360, 8] width 21 height 10
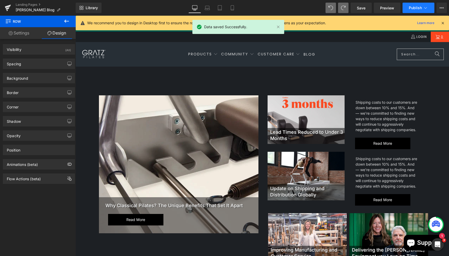
click at [412, 7] on span "Publish" at bounding box center [414, 8] width 13 height 4
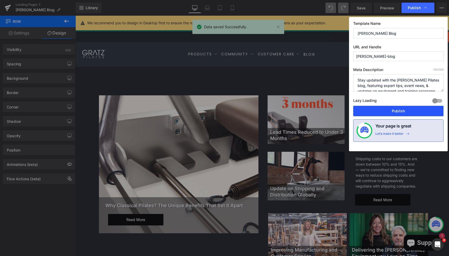
click at [411, 107] on button "Publish" at bounding box center [398, 111] width 90 height 10
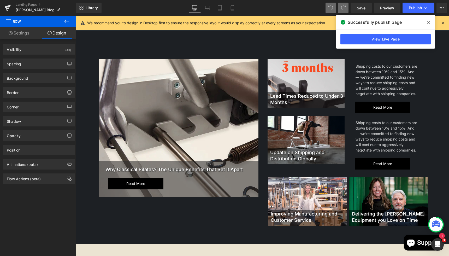
scroll to position [40, 0]
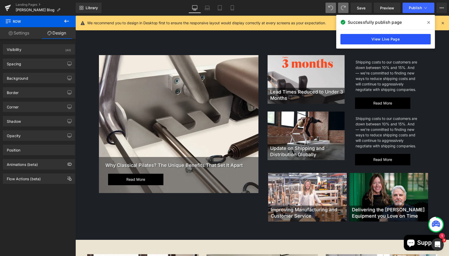
click at [389, 36] on link "View Live Page" at bounding box center [385, 39] width 90 height 10
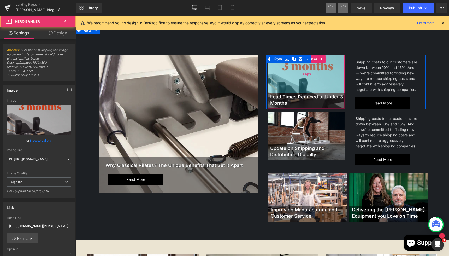
drag, startPoint x: 305, startPoint y: 77, endPoint x: 305, endPoint y: 82, distance: 5.0
click at [305, 82] on div "144px" at bounding box center [305, 74] width 77 height 38
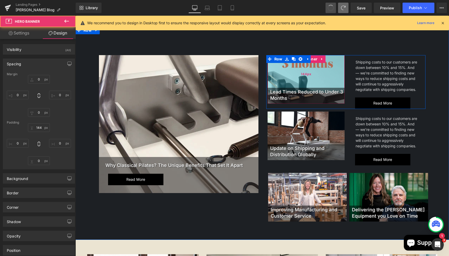
type input "0"
type input "125"
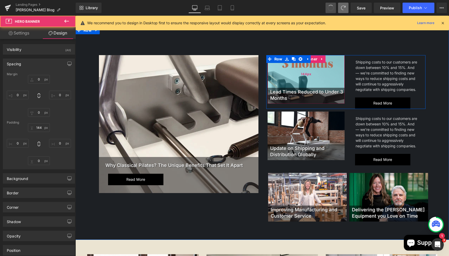
type input "0"
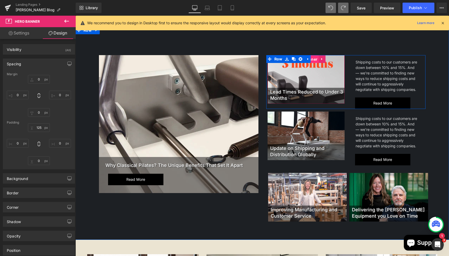
click at [312, 60] on span "Hero Banner" at bounding box center [306, 59] width 26 height 8
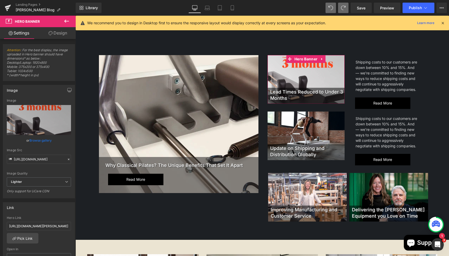
click at [60, 36] on link "Design" at bounding box center [58, 33] width 38 height 12
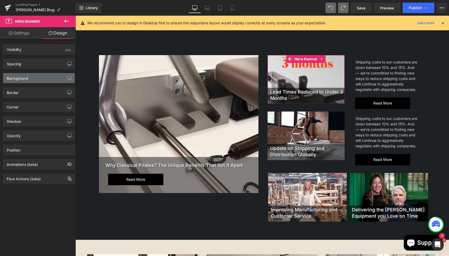
click at [27, 81] on div "Background" at bounding box center [38, 78] width 71 height 10
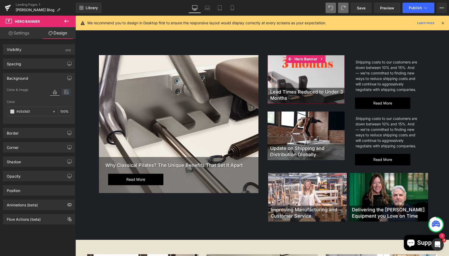
click at [66, 93] on icon at bounding box center [66, 91] width 9 height 7
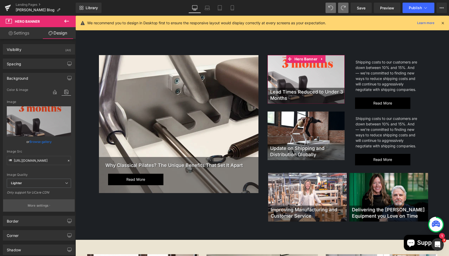
click at [31, 205] on p "More settings" at bounding box center [38, 205] width 21 height 5
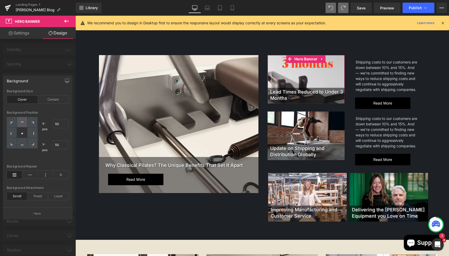
click at [23, 119] on div at bounding box center [22, 122] width 10 height 10
type input "50"
type input "0"
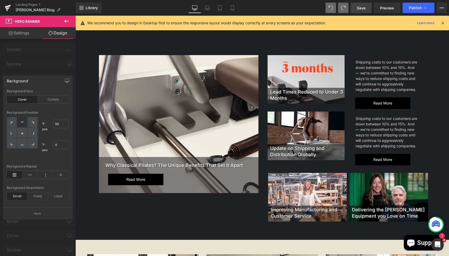
click at [360, 9] on span "Save" at bounding box center [360, 7] width 9 height 5
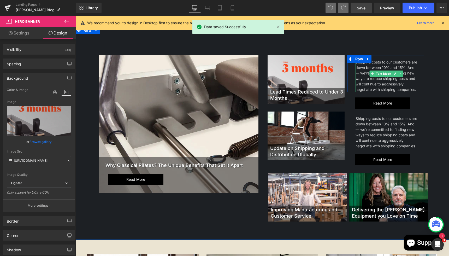
click at [379, 58] on div "Shipping costs to our customers are down between 10% and 15%. And — we’re commi…" at bounding box center [386, 73] width 62 height 37
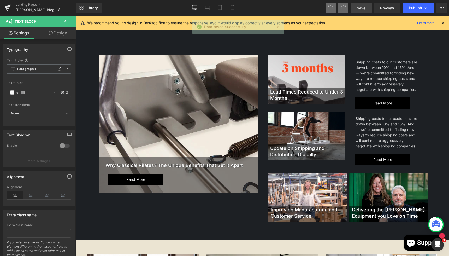
click at [57, 34] on link "Design" at bounding box center [58, 33] width 38 height 12
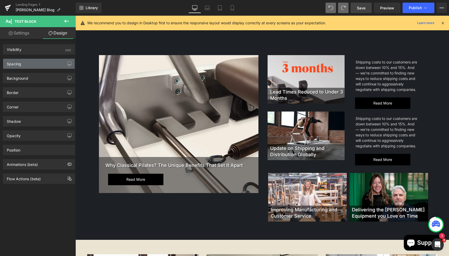
click at [36, 65] on div "Spacing" at bounding box center [38, 64] width 71 height 10
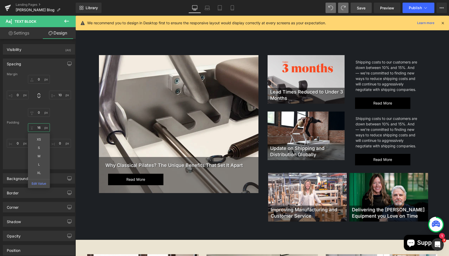
click at [39, 129] on input "16" at bounding box center [39, 127] width 22 height 9
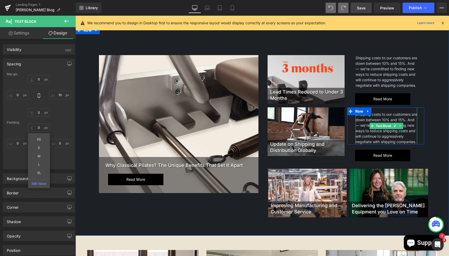
click at [379, 116] on div "Shipping costs to our customers are down between 10% and 15%. And — we’re commi…" at bounding box center [386, 127] width 62 height 33
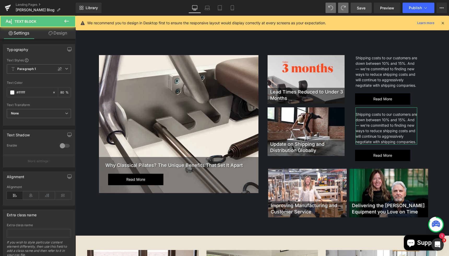
click at [56, 33] on link "Design" at bounding box center [58, 33] width 38 height 12
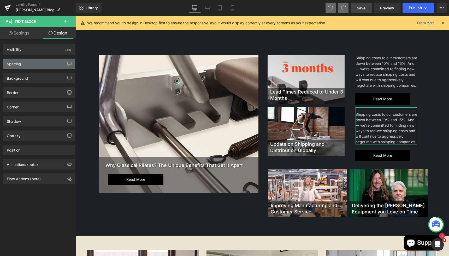
click at [24, 66] on div "Spacing" at bounding box center [38, 64] width 71 height 10
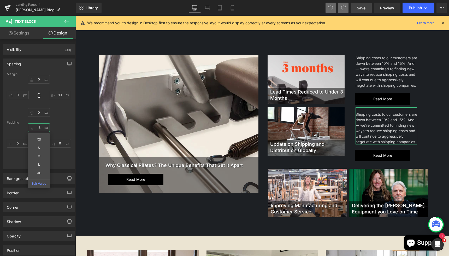
click at [41, 128] on input "16" at bounding box center [39, 127] width 22 height 9
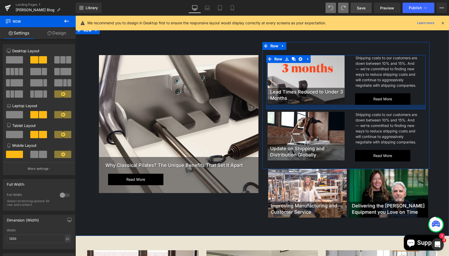
drag, startPoint x: 335, startPoint y: 104, endPoint x: 335, endPoint y: 108, distance: 4.4
click at [335, 108] on div at bounding box center [345, 107] width 159 height 4
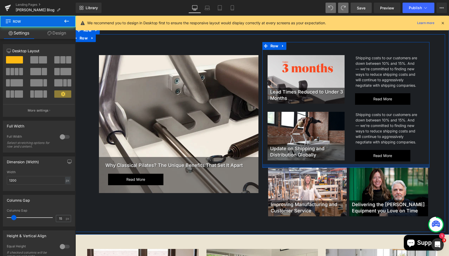
click at [320, 165] on div at bounding box center [345, 166] width 167 height 4
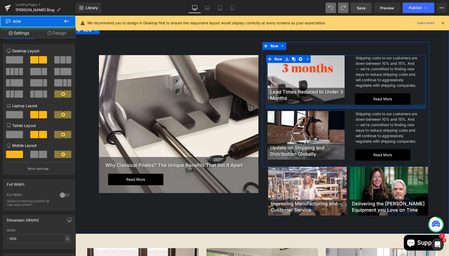
click at [328, 106] on div at bounding box center [345, 107] width 159 height 4
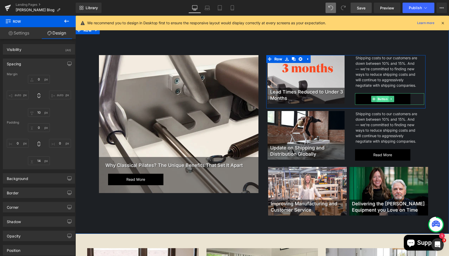
click at [383, 99] on span "Button" at bounding box center [382, 99] width 12 height 6
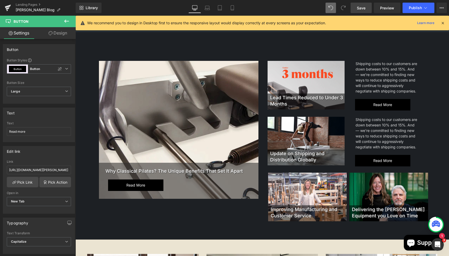
scroll to position [27, 0]
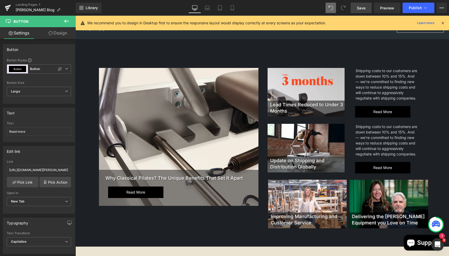
drag, startPoint x: 362, startPoint y: 9, endPoint x: 284, endPoint y: 45, distance: 85.3
click at [362, 9] on span "Save" at bounding box center [360, 7] width 9 height 5
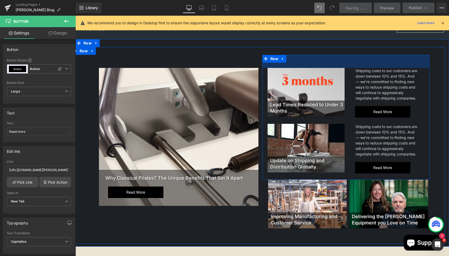
scroll to position [14, 0]
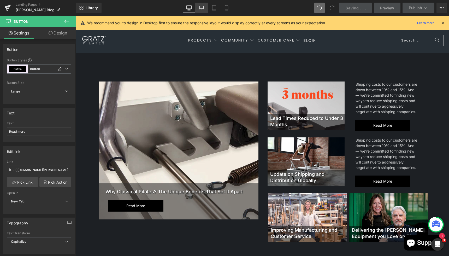
click at [203, 7] on icon at bounding box center [201, 7] width 5 height 5
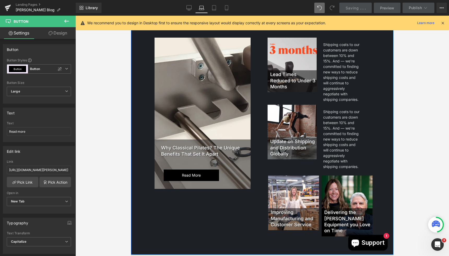
scroll to position [22, 0]
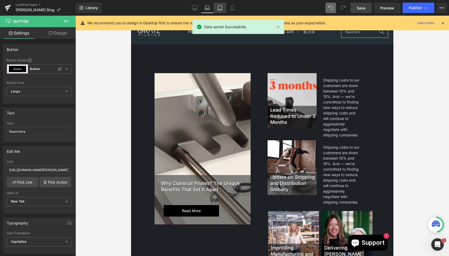
click at [215, 5] on link "Tablet" at bounding box center [219, 8] width 13 height 10
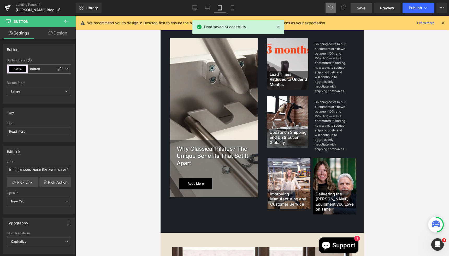
scroll to position [0, 0]
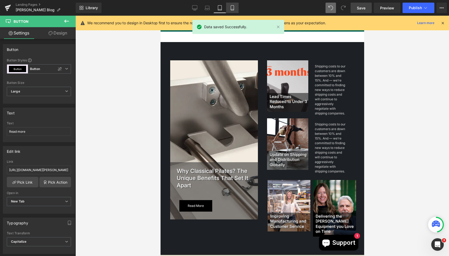
click at [231, 9] on icon at bounding box center [232, 9] width 3 height 0
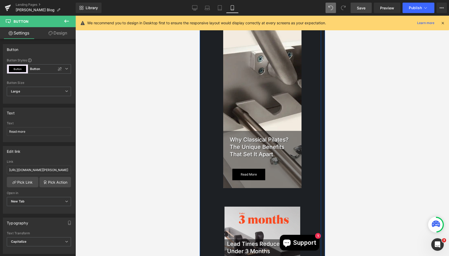
scroll to position [31, 0]
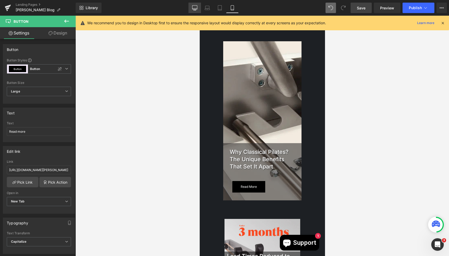
click at [193, 5] on link "Desktop" at bounding box center [194, 8] width 13 height 10
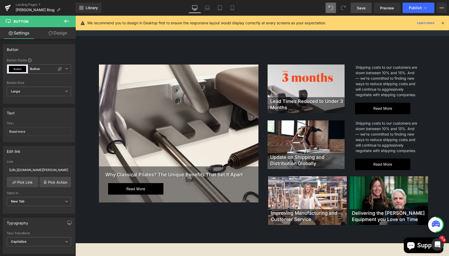
scroll to position [0, 0]
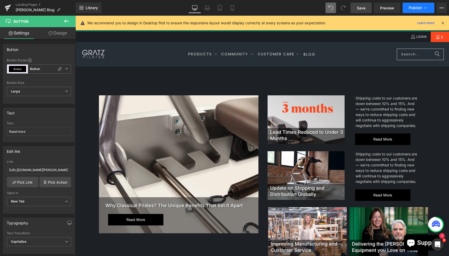
click at [418, 9] on span "Publish" at bounding box center [414, 8] width 13 height 4
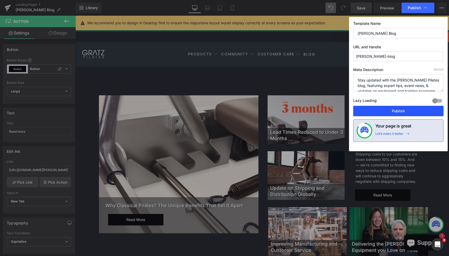
click at [390, 110] on button "Publish" at bounding box center [398, 111] width 90 height 10
